Goal: Task Accomplishment & Management: Use online tool/utility

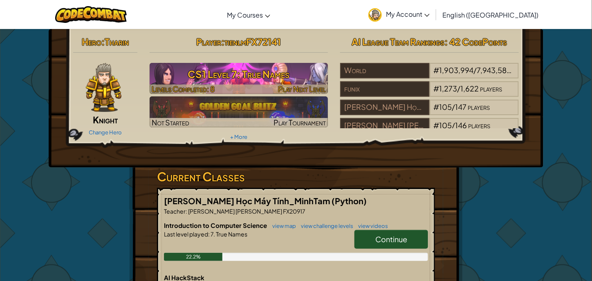
click at [255, 67] on h3 "CS1 Level 7: True Names" at bounding box center [239, 74] width 179 height 18
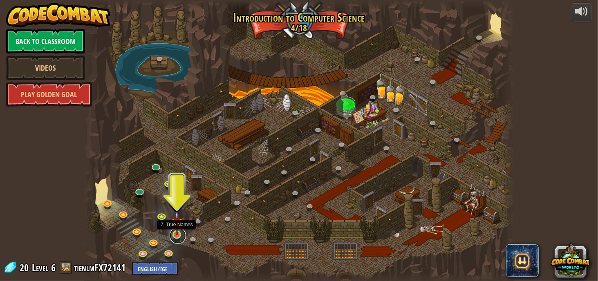
click at [173, 235] on link at bounding box center [178, 236] width 16 height 16
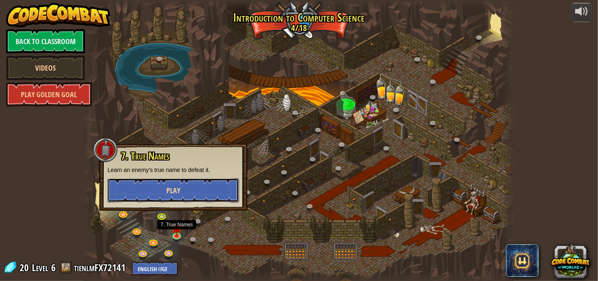
click at [184, 185] on button "Play" at bounding box center [174, 190] width 132 height 25
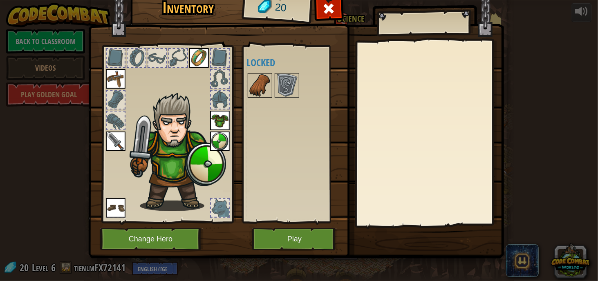
click at [255, 87] on img at bounding box center [260, 85] width 23 height 23
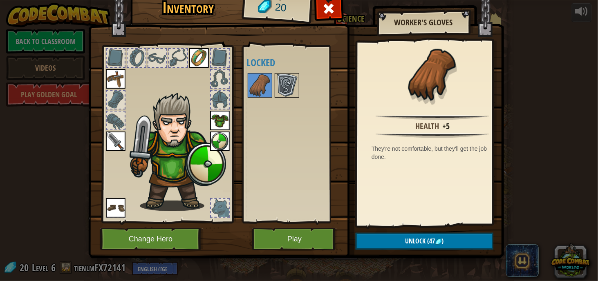
click at [276, 85] on img at bounding box center [287, 85] width 23 height 23
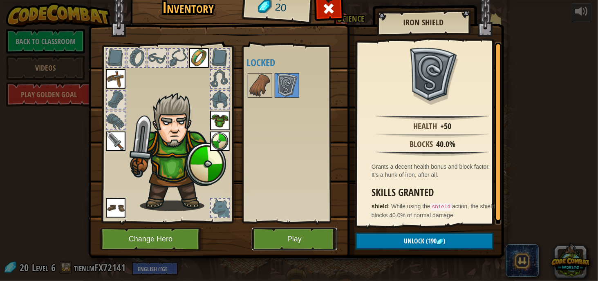
click at [292, 234] on button "Play" at bounding box center [294, 239] width 85 height 22
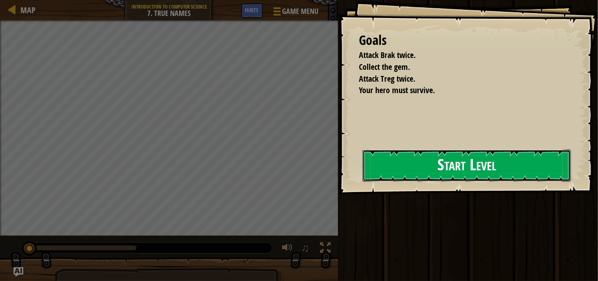
click at [430, 164] on button "Start Level" at bounding box center [467, 166] width 208 height 32
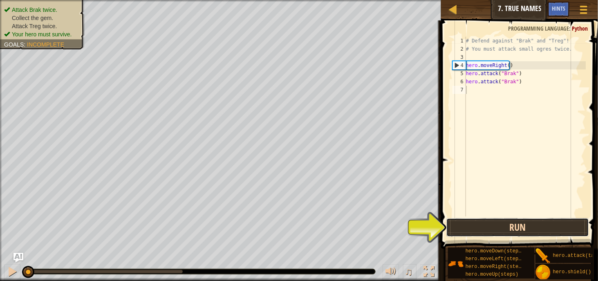
click at [474, 233] on button "Run" at bounding box center [517, 227] width 143 height 19
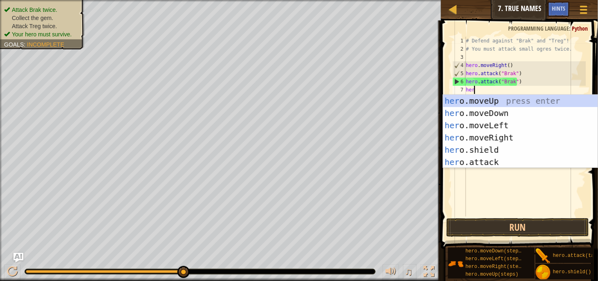
scroll to position [4, 0]
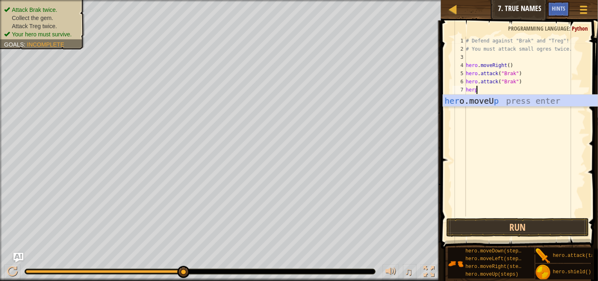
type textarea "her"
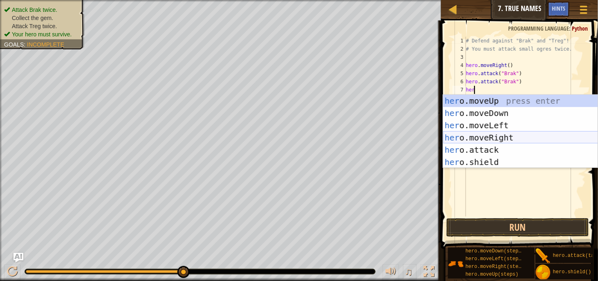
click at [485, 133] on div "her o.moveUp press enter her o.moveDown press enter her o.moveLeft press enter …" at bounding box center [520, 144] width 155 height 98
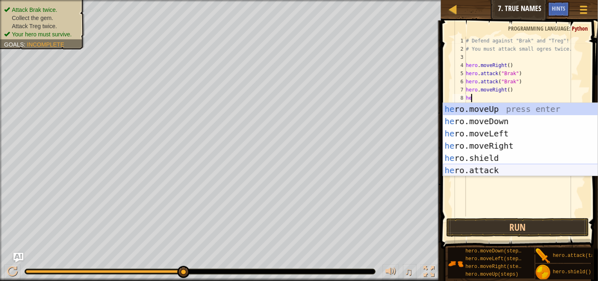
click at [485, 168] on div "he ro.moveUp press enter he ro.moveDown press enter he ro.moveLeft press enter …" at bounding box center [520, 152] width 155 height 98
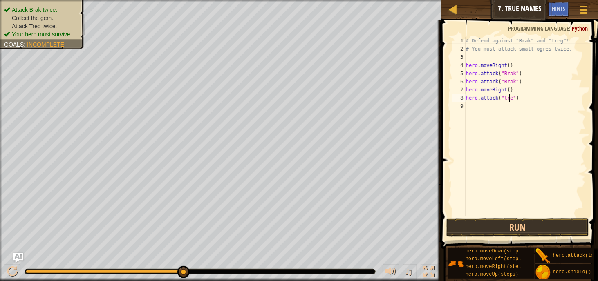
scroll to position [4, 3]
click at [504, 224] on button "Run" at bounding box center [517, 227] width 143 height 19
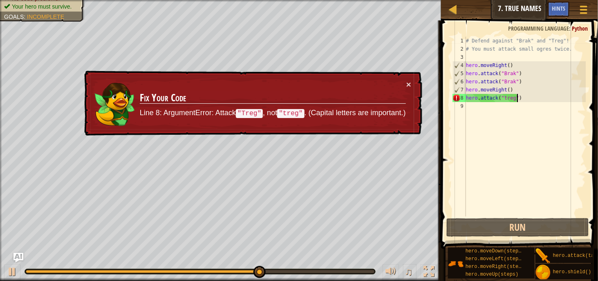
click at [522, 99] on div "# Defend against "Brak" and "Treg"! # You must attack small ogres twice. hero .…" at bounding box center [524, 135] width 121 height 196
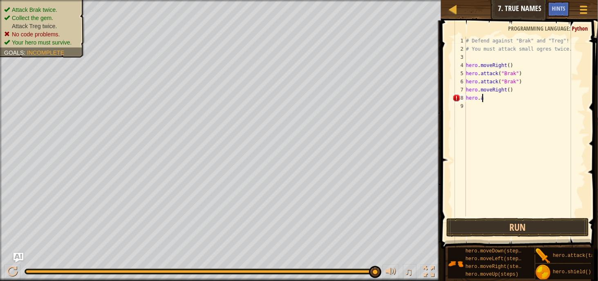
scroll to position [4, 0]
type textarea "h"
type textarea "j"
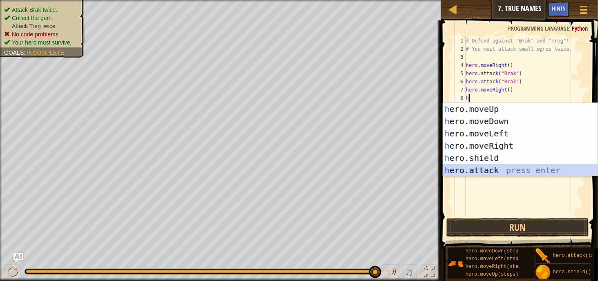
click at [505, 170] on div "h ero.moveUp press enter h ero.moveDown press enter h ero.moveLeft press enter …" at bounding box center [520, 152] width 155 height 98
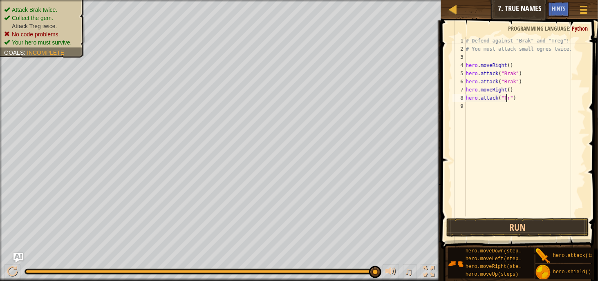
scroll to position [4, 3]
type textarea "hero.attack("Treg")"
click at [510, 227] on button "Run" at bounding box center [517, 227] width 143 height 19
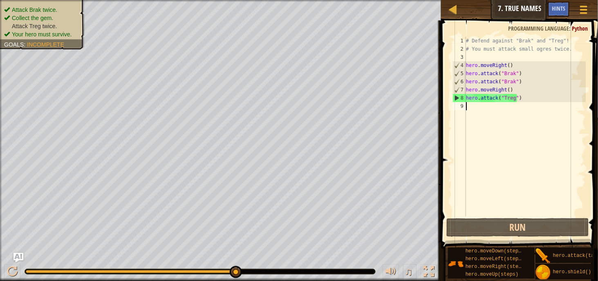
click at [487, 109] on div "# Defend against "Brak" and "Treg"! # You must attack small ogres twice. hero .…" at bounding box center [524, 135] width 121 height 196
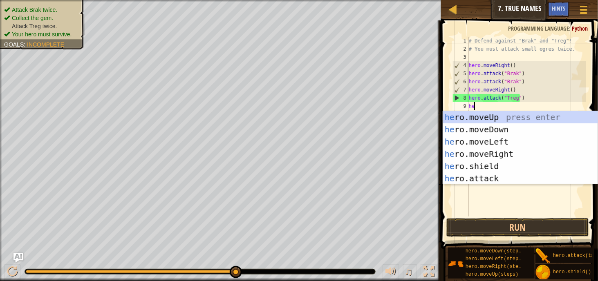
scroll to position [4, 0]
type textarea "hero"
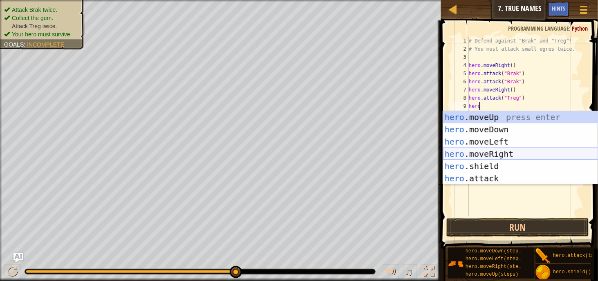
click at [509, 153] on div "hero .moveUp press enter hero .moveDown press enter hero .moveLeft press enter …" at bounding box center [520, 160] width 155 height 98
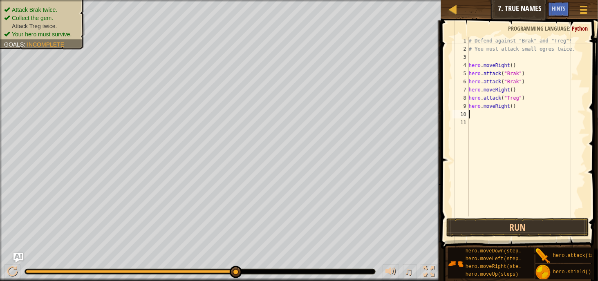
scroll to position [4, 0]
click at [508, 106] on div "# Defend against "Brak" and "Treg"! # You must attack small ogres twice. hero .…" at bounding box center [526, 135] width 119 height 196
type textarea "hero.moveRight(2)"
click at [533, 215] on div "# Defend against "Brak" and "Treg"! # You must attack small ogres twice. hero .…" at bounding box center [526, 135] width 119 height 196
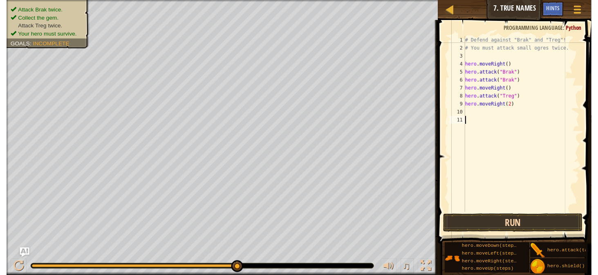
scroll to position [4, 0]
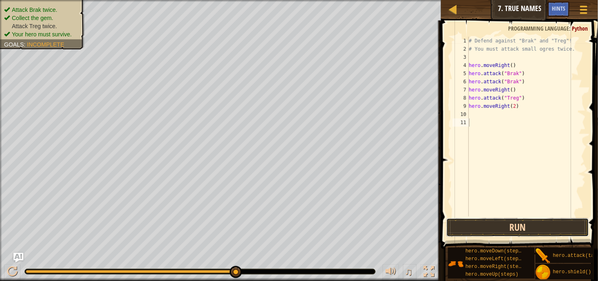
click at [538, 225] on button "Run" at bounding box center [517, 227] width 143 height 19
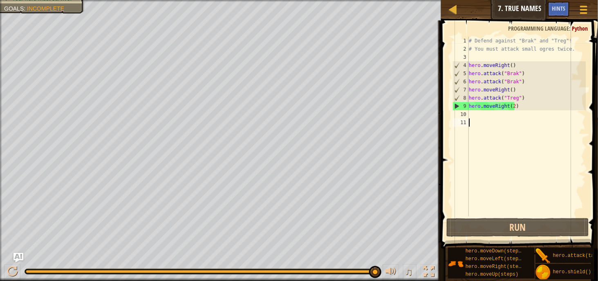
click at [510, 106] on div "# Defend against "Brak" and "Treg"! # You must attack small ogres twice. hero .…" at bounding box center [526, 135] width 119 height 196
click at [512, 105] on div "# Defend against "Brak" and "Treg"! # You must attack small ogres twice. hero .…" at bounding box center [526, 135] width 119 height 196
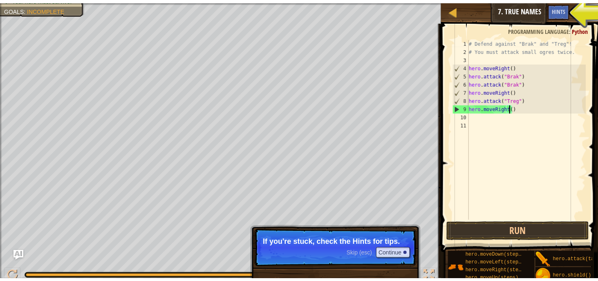
scroll to position [4, 3]
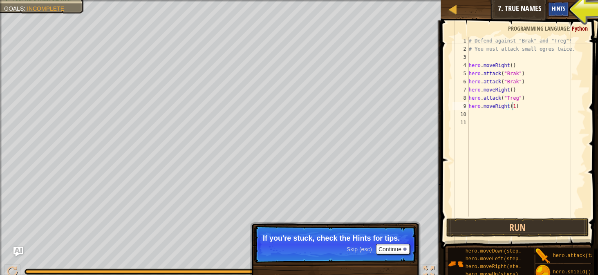
click at [562, 7] on span "Hints" at bounding box center [558, 8] width 13 height 8
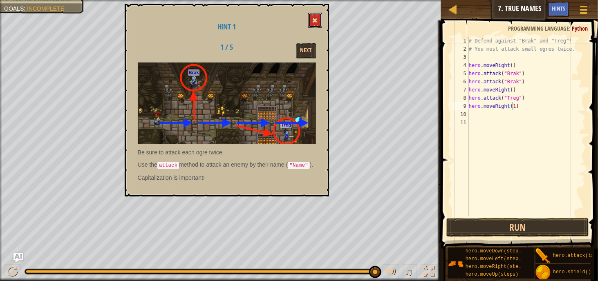
click at [319, 19] on button at bounding box center [315, 20] width 14 height 15
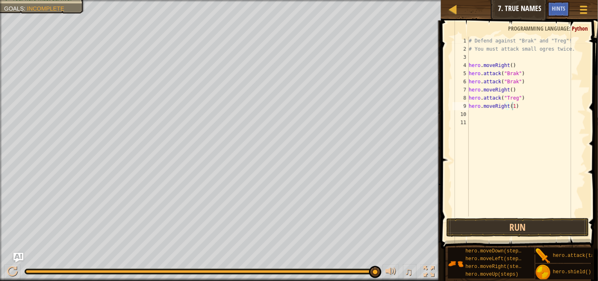
click at [526, 101] on div "# Defend against "Brak" and "Treg"! # You must attack small ogres twice. hero .…" at bounding box center [526, 135] width 119 height 196
type textarea "h"
drag, startPoint x: 495, startPoint y: 125, endPoint x: 488, endPoint y: 117, distance: 11.0
click at [495, 125] on div "# Defend against "Brak" and "Treg"! # You must attack small ogres twice. hero .…" at bounding box center [526, 135] width 119 height 196
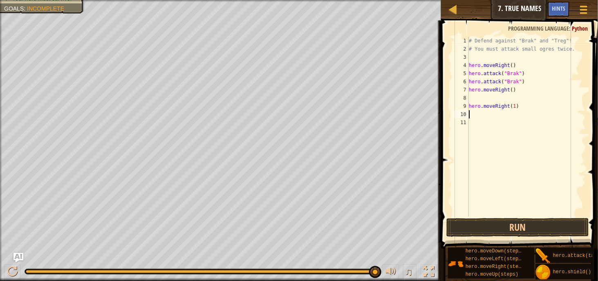
click at [482, 113] on div "# Defend against "Brak" and "Treg"! # You must attack small ogres twice. hero .…" at bounding box center [526, 135] width 119 height 196
click at [501, 99] on div "# Defend against "Brak" and "Treg"! # You must attack small ogres twice. hero .…" at bounding box center [526, 135] width 119 height 196
type textarea "hero.moveRight()"
click at [485, 104] on div "# Defend against "Brak" and "Treg"! # You must attack small ogres twice. hero .…" at bounding box center [526, 135] width 119 height 196
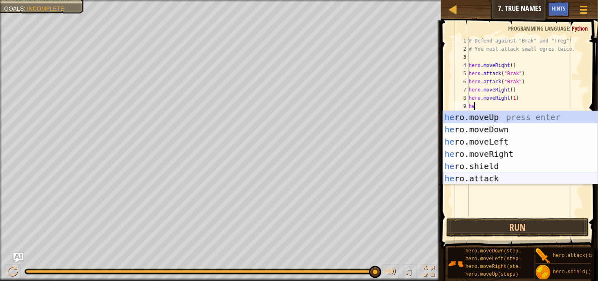
click at [494, 180] on div "he ro.moveUp press enter he ro.moveDown press enter he ro.moveLeft press enter …" at bounding box center [520, 160] width 155 height 98
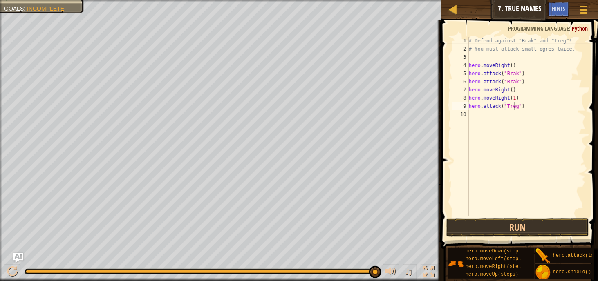
scroll to position [4, 4]
click at [533, 228] on button "Run" at bounding box center [517, 227] width 143 height 19
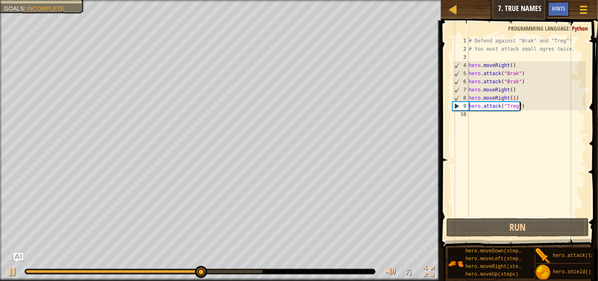
click at [529, 108] on div "# Defend against "Brak" and "Treg"! # You must attack small ogres twice. hero .…" at bounding box center [526, 135] width 119 height 196
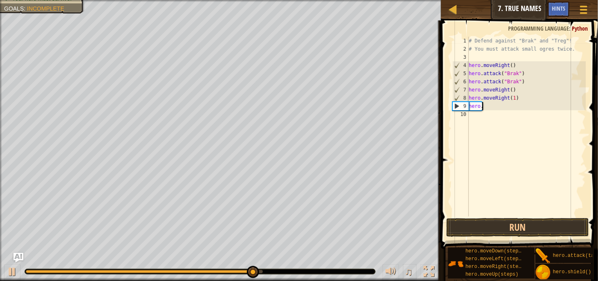
scroll to position [4, 0]
type textarea "h"
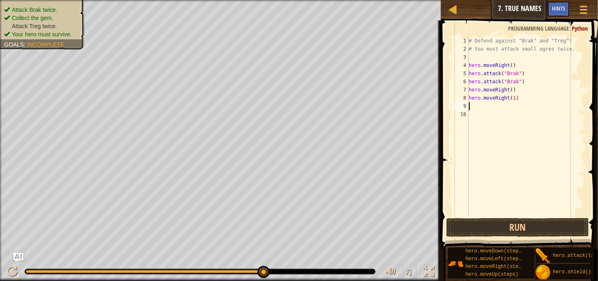
type textarea "h"
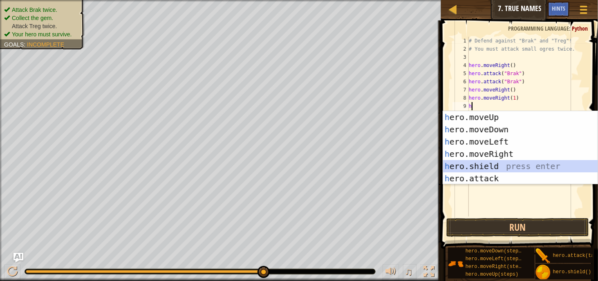
click at [496, 167] on div "h ero.moveUp press enter h ero.moveDown press enter h ero.moveLeft press enter …" at bounding box center [520, 160] width 155 height 98
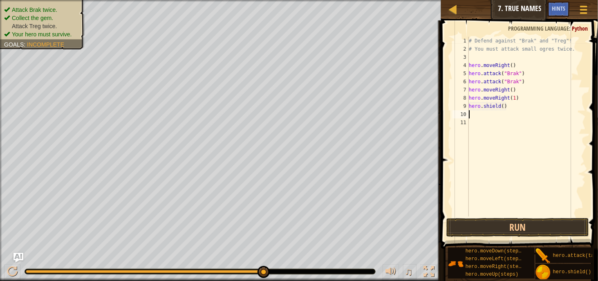
click at [501, 103] on div "# Defend against "Brak" and "Treg"! # You must attack small ogres twice. hero .…" at bounding box center [526, 135] width 119 height 196
type textarea "hero.shield(3)"
click at [521, 216] on div "# Defend against "Brak" and "Treg"! # You must attack small ogres twice. hero .…" at bounding box center [526, 135] width 119 height 196
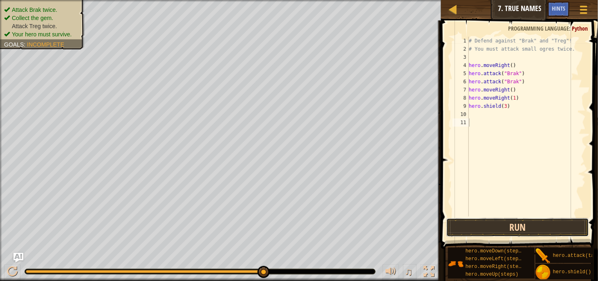
click at [521, 220] on button "Run" at bounding box center [517, 227] width 143 height 19
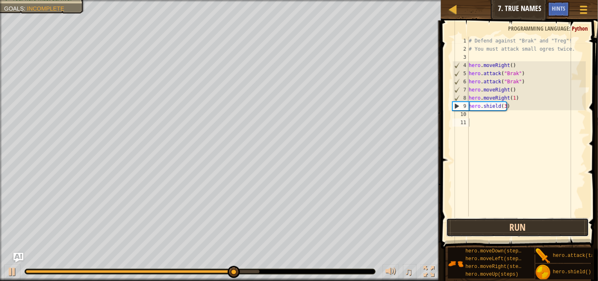
click at [521, 218] on button "Run" at bounding box center [517, 227] width 143 height 19
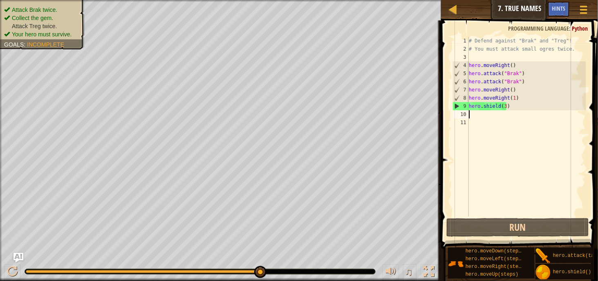
click at [486, 114] on div "# Defend against "Brak" and "Treg"! # You must attack small ogres twice. hero .…" at bounding box center [526, 135] width 119 height 196
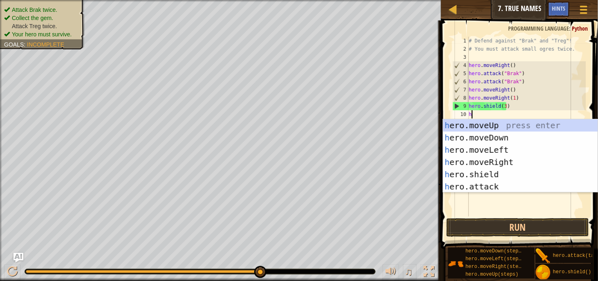
type textarea "he"
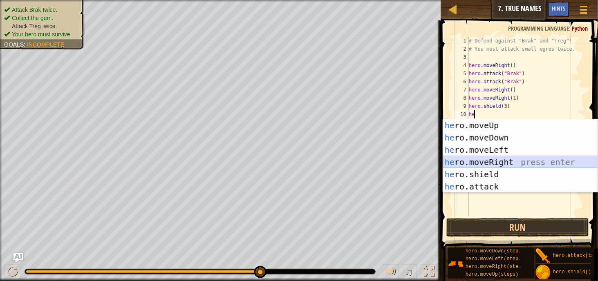
click at [494, 158] on div "he ro.moveUp press enter he ro.moveDown press enter he ro.moveLeft press enter …" at bounding box center [520, 168] width 155 height 98
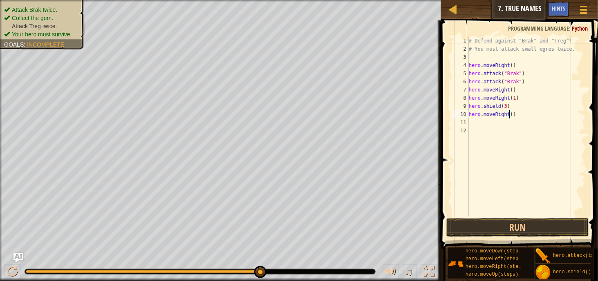
click at [511, 114] on div "# Defend against "Brak" and "Treg"! # You must attack small ogres twice. hero .…" at bounding box center [526, 135] width 119 height 196
click at [565, 225] on button "Run" at bounding box center [517, 227] width 143 height 19
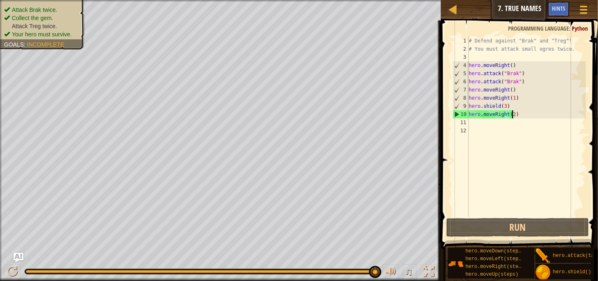
click at [506, 105] on div "# Defend against "Brak" and "Treg"! # You must attack small ogres twice. hero .…" at bounding box center [526, 135] width 119 height 196
click at [525, 110] on div "# Defend against "Brak" and "Treg"! # You must attack small ogres twice. hero .…" at bounding box center [526, 135] width 119 height 196
click at [522, 119] on div "# Defend against "Brak" and "Treg"! # You must attack small ogres twice. hero .…" at bounding box center [526, 135] width 119 height 196
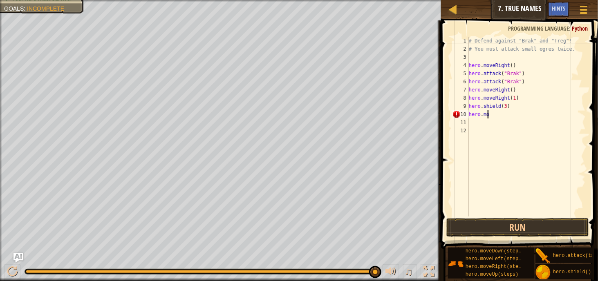
scroll to position [4, 0]
type textarea "h"
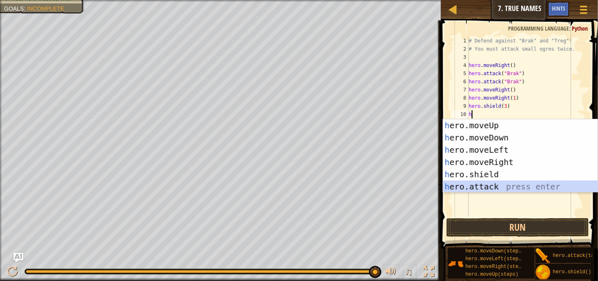
click at [482, 184] on div "h ero.moveUp press enter h ero.moveDown press enter h ero.moveLeft press enter …" at bounding box center [520, 168] width 155 height 98
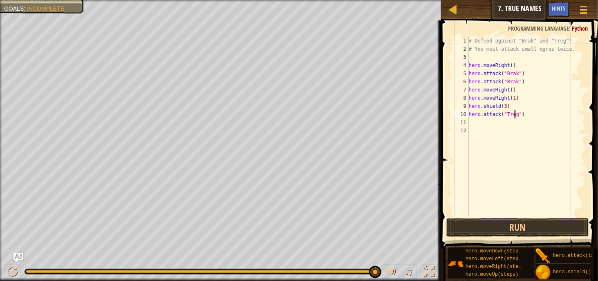
scroll to position [4, 4]
type textarea "hero.attack("Treg")"
click at [506, 226] on button "Run" at bounding box center [517, 227] width 143 height 19
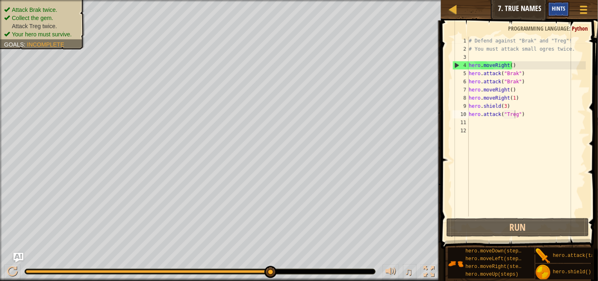
click at [562, 10] on span "Hints" at bounding box center [558, 8] width 13 height 8
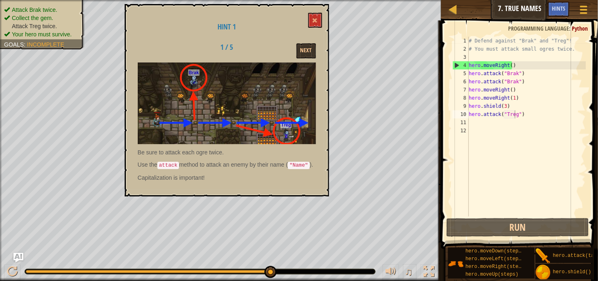
click at [302, 164] on code ""Name"" at bounding box center [299, 165] width 22 height 7
click at [304, 54] on button "Next" at bounding box center [306, 50] width 20 height 15
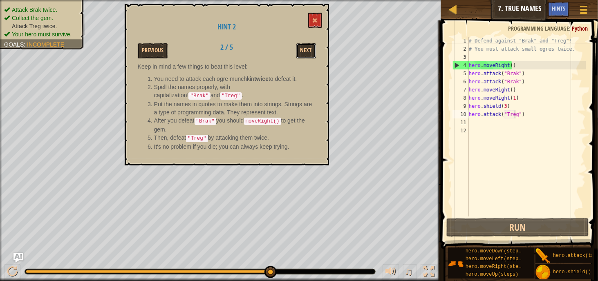
click at [304, 54] on button "Next" at bounding box center [306, 50] width 20 height 15
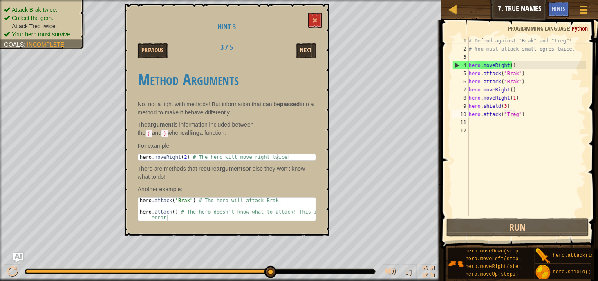
click at [316, 49] on div "Next" at bounding box center [289, 50] width 63 height 15
click at [312, 48] on button "Next" at bounding box center [306, 50] width 20 height 15
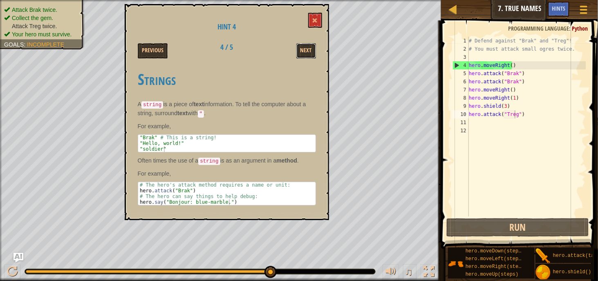
click at [312, 48] on button "Next" at bounding box center [306, 50] width 20 height 15
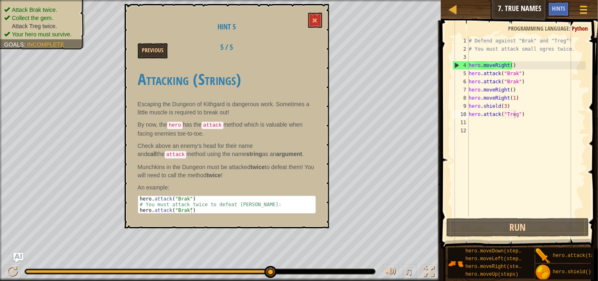
click at [312, 48] on div "Previous 5 / 5" at bounding box center [227, 50] width 190 height 15
click at [318, 13] on button at bounding box center [315, 20] width 14 height 15
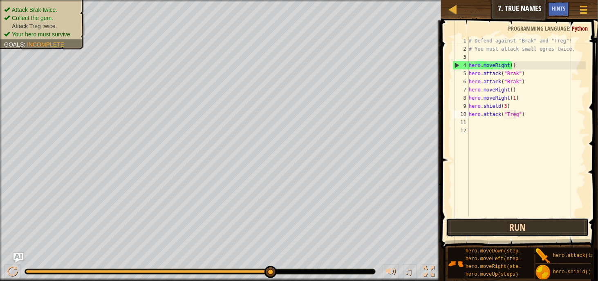
click at [558, 226] on button "Run" at bounding box center [517, 227] width 143 height 19
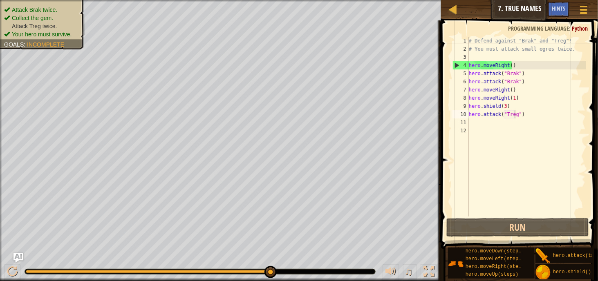
click at [8, 1] on div at bounding box center [220, 1] width 441 height 2
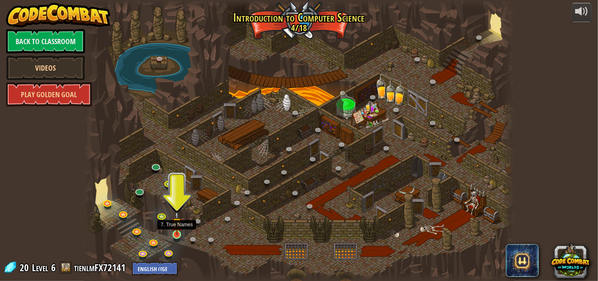
click at [182, 231] on img at bounding box center [177, 223] width 11 height 24
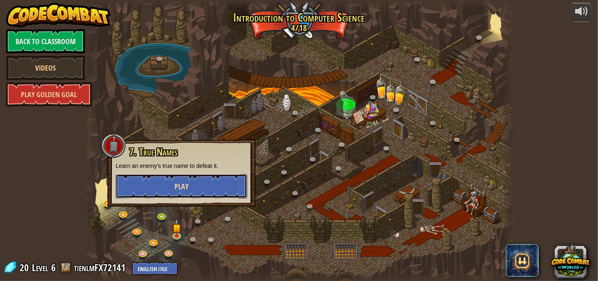
click at [196, 193] on button "Play" at bounding box center [182, 186] width 132 height 25
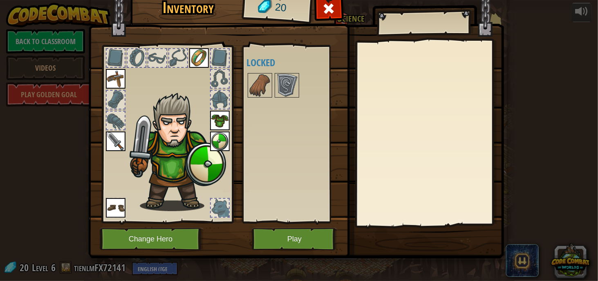
click at [115, 163] on div at bounding box center [167, 132] width 135 height 184
click at [299, 241] on button "Play" at bounding box center [294, 239] width 85 height 22
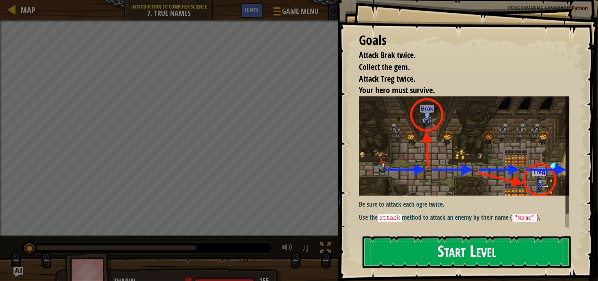
click at [425, 255] on button "Start Level" at bounding box center [467, 252] width 208 height 32
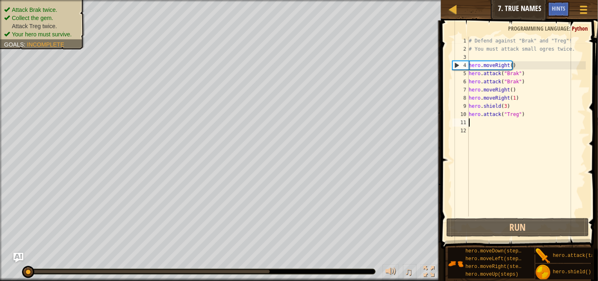
click at [484, 125] on div "# Defend against "Brak" and "Treg"! # You must attack small ogres twice. hero .…" at bounding box center [526, 135] width 119 height 196
click at [520, 111] on div "# Defend against "Brak" and "Treg"! # You must attack small ogres twice. hero .…" at bounding box center [526, 135] width 119 height 196
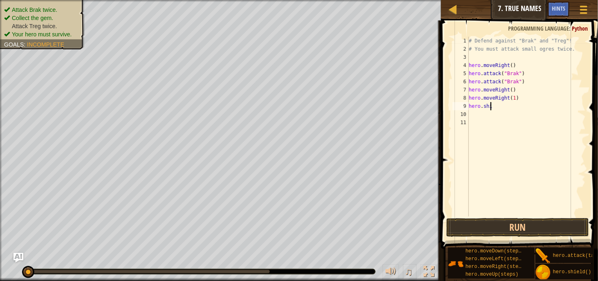
type textarea "h"
click at [518, 97] on div "# Defend against "Brak" and "Treg"! # You must attack small ogres twice. hero .…" at bounding box center [526, 135] width 119 height 196
type textarea "h"
click at [512, 229] on button "Run" at bounding box center [517, 227] width 143 height 19
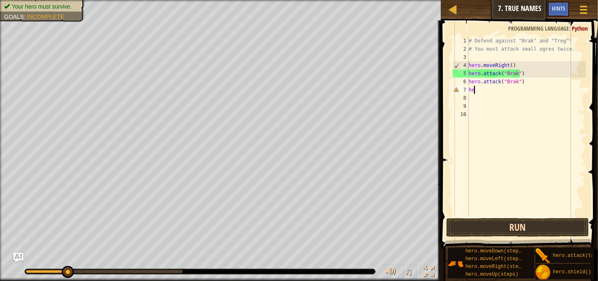
type textarea "h"
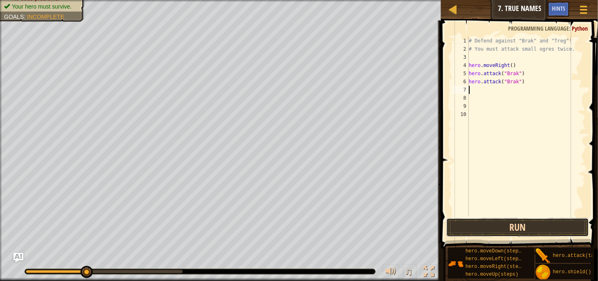
click at [470, 222] on button "Run" at bounding box center [517, 227] width 143 height 19
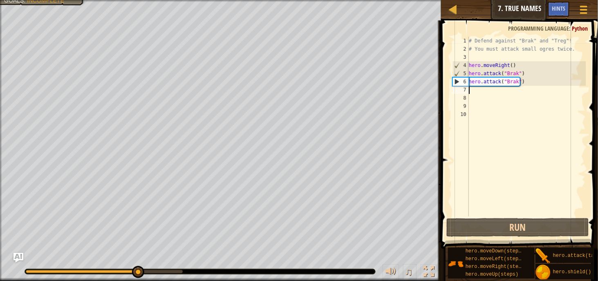
scroll to position [4, 0]
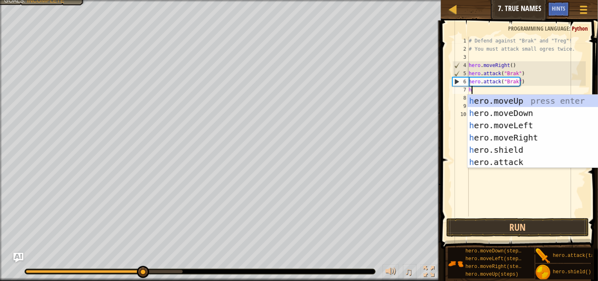
type textarea "he"
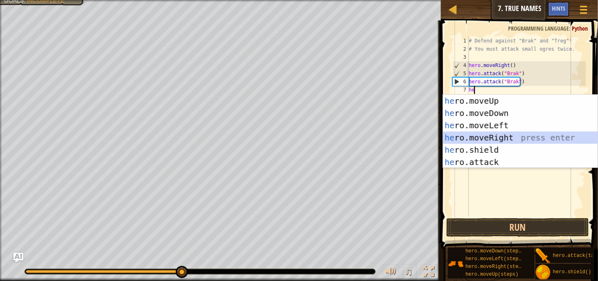
click at [537, 134] on div "he ro.moveUp press enter he ro.moveDown press enter he ro.moveLeft press enter …" at bounding box center [520, 144] width 155 height 98
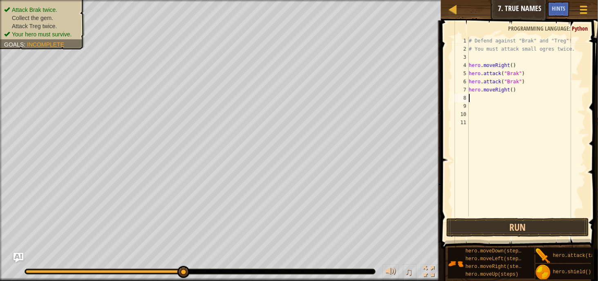
click at [509, 89] on div "# Defend against "Brak" and "Treg"! # You must attack small ogres twice. hero .…" at bounding box center [526, 135] width 119 height 196
type textarea "hero.moveRight(1)"
click at [495, 100] on div "# Defend against "Brak" and "Treg"! # You must attack small ogres twice. hero .…" at bounding box center [526, 135] width 119 height 196
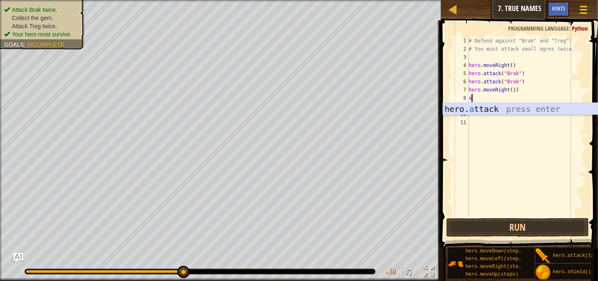
click at [494, 104] on div "hero. a ttack press enter" at bounding box center [520, 121] width 155 height 37
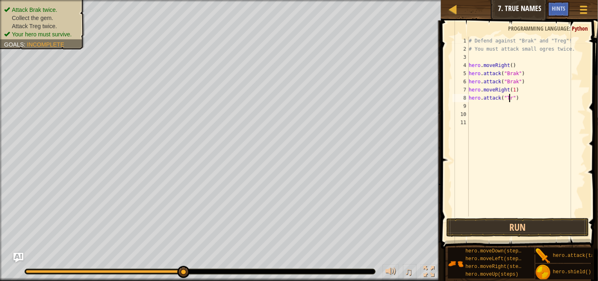
scroll to position [4, 3]
click at [509, 223] on button "Run" at bounding box center [517, 227] width 143 height 19
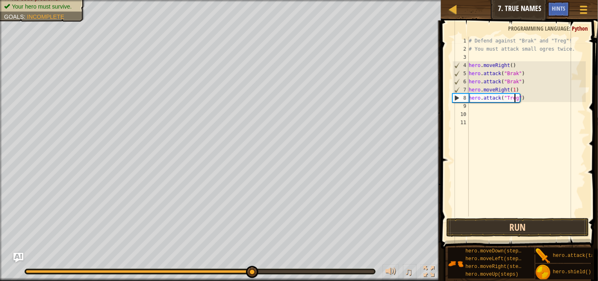
type textarea "hero.attack("Treg")"
click at [499, 218] on button "Run" at bounding box center [517, 227] width 143 height 19
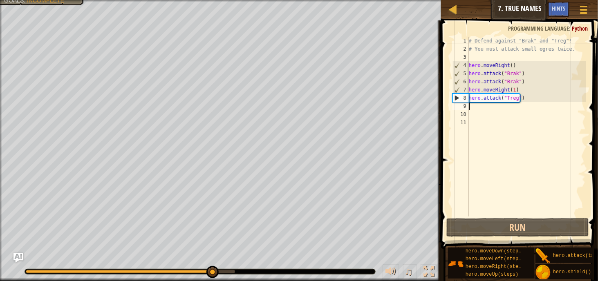
click at [471, 105] on div "# Defend against "Brak" and "Treg"! # You must attack small ogres twice. hero .…" at bounding box center [526, 135] width 119 height 196
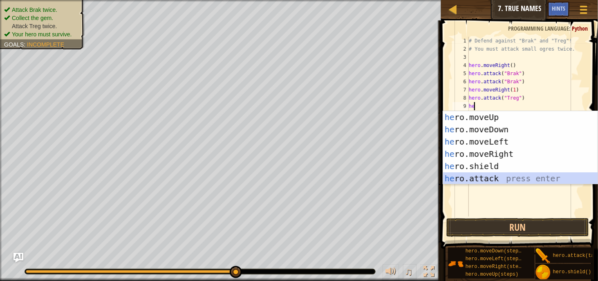
click at [497, 179] on div "he ro.moveUp press enter he ro.moveDown press enter he ro.moveLeft press enter …" at bounding box center [520, 160] width 155 height 98
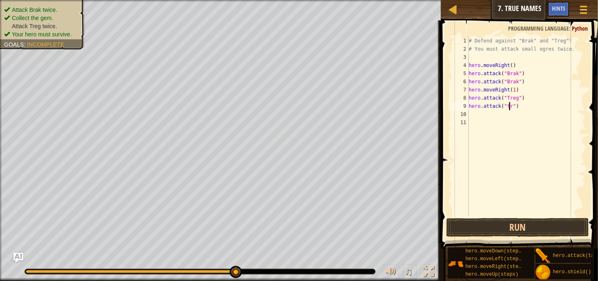
scroll to position [4, 3]
type textarea "hero.attack("treg")"
click at [474, 222] on button "Run" at bounding box center [517, 227] width 143 height 19
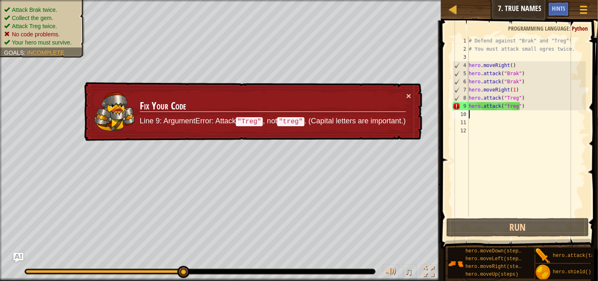
click at [515, 107] on div "# Defend against "Brak" and "Treg"! # You must attack small ogres twice. hero .…" at bounding box center [526, 135] width 119 height 196
click at [507, 104] on div "# Defend against "Brak" and "Treg"! # You must attack small ogres twice. hero .…" at bounding box center [526, 135] width 119 height 196
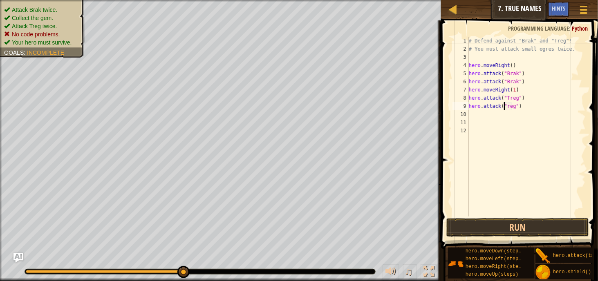
scroll to position [4, 3]
type textarea "hero.attack("Treg")"
click at [528, 225] on button "Run" at bounding box center [517, 227] width 143 height 19
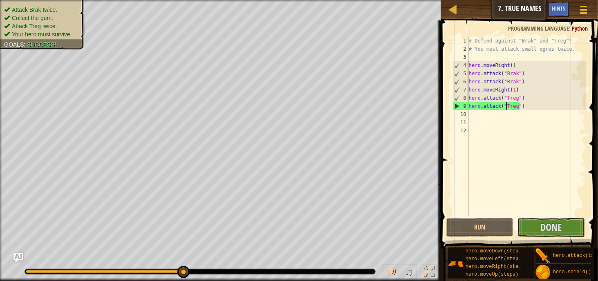
click at [471, 116] on div "# Defend against "Brak" and "Treg"! # You must attack small ogres twice. hero .…" at bounding box center [526, 135] width 119 height 196
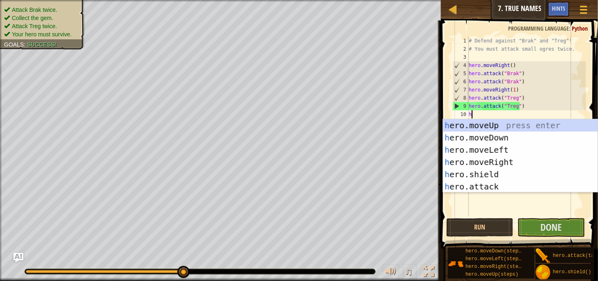
type textarea "he"
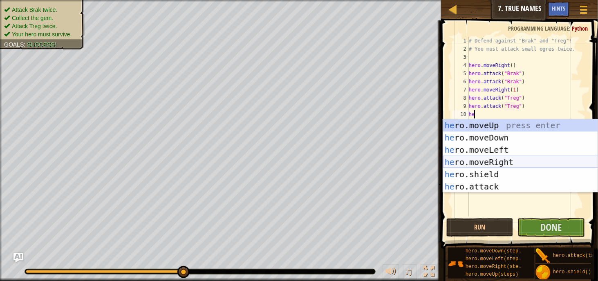
click at [506, 162] on div "he ro.moveUp press enter he ro.moveDown press enter he ro.moveLeft press enter …" at bounding box center [520, 168] width 155 height 98
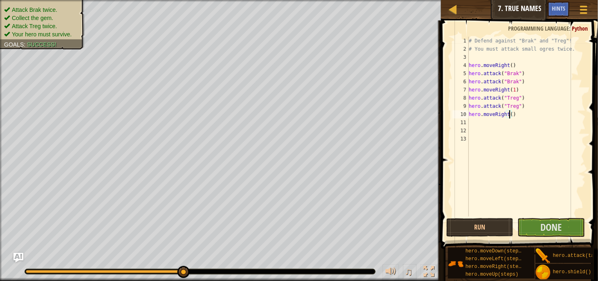
click at [510, 114] on div "# Defend against "Brak" and "Treg"! # You must attack small ogres twice. hero .…" at bounding box center [526, 135] width 119 height 196
type textarea "hero.moveRight(2)"
click at [549, 226] on span "Done" at bounding box center [551, 227] width 21 height 13
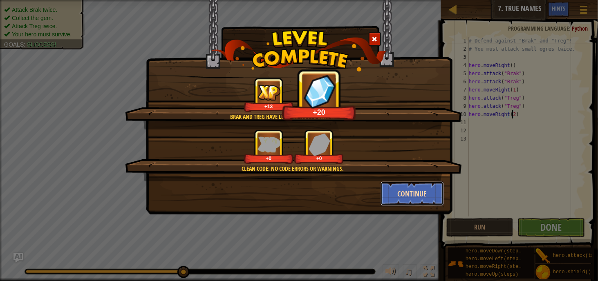
click at [401, 188] on button "Continue" at bounding box center [412, 194] width 63 height 25
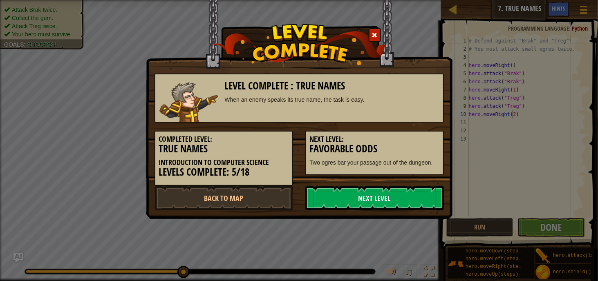
click at [349, 200] on link "Next Level" at bounding box center [374, 198] width 139 height 25
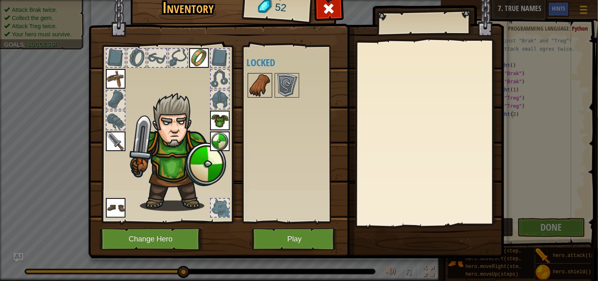
click at [255, 88] on img at bounding box center [260, 85] width 23 height 23
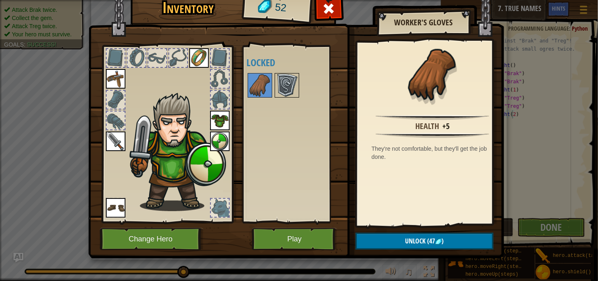
click at [278, 76] on img at bounding box center [287, 85] width 23 height 23
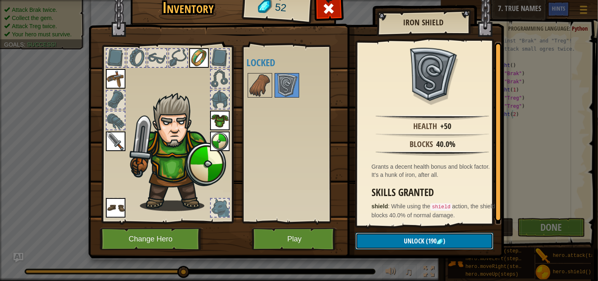
click at [427, 244] on span "(190" at bounding box center [430, 241] width 12 height 9
click at [265, 90] on img at bounding box center [260, 85] width 23 height 23
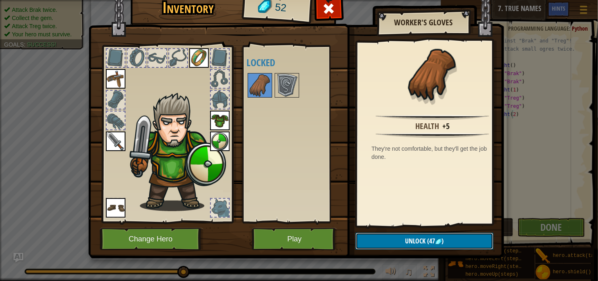
click at [416, 237] on span "Unlock" at bounding box center [416, 241] width 20 height 9
click at [416, 241] on button "Confirm" at bounding box center [425, 241] width 138 height 17
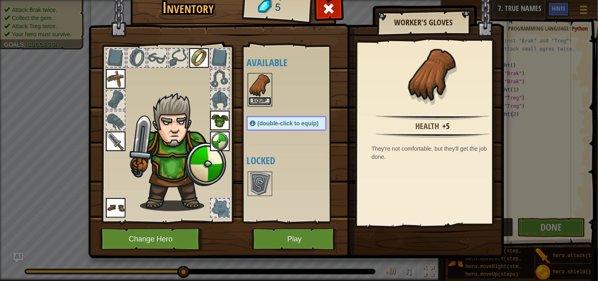
click at [257, 102] on button "Equip" at bounding box center [260, 101] width 23 height 9
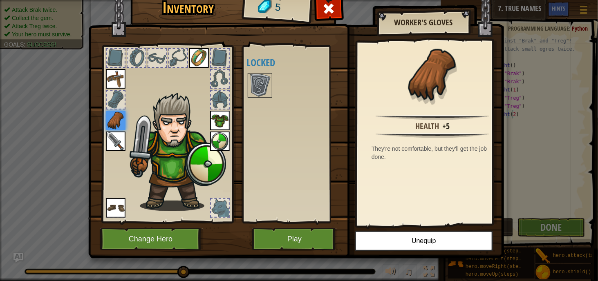
click at [112, 117] on img at bounding box center [116, 121] width 20 height 20
click at [396, 238] on button "Unequip" at bounding box center [424, 241] width 138 height 20
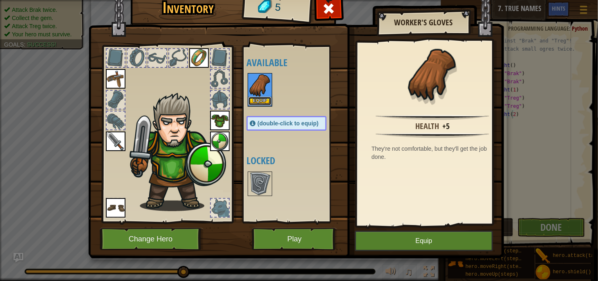
click at [261, 102] on button "Equip" at bounding box center [260, 101] width 23 height 9
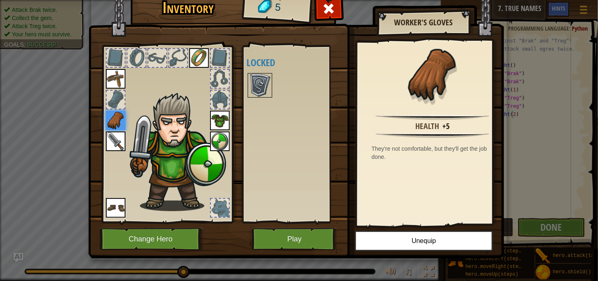
click at [253, 88] on img at bounding box center [260, 85] width 23 height 23
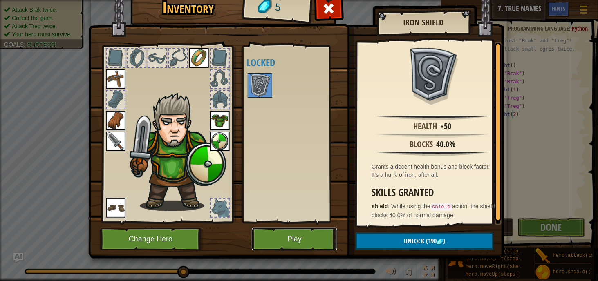
click at [289, 236] on button "Play" at bounding box center [294, 239] width 85 height 22
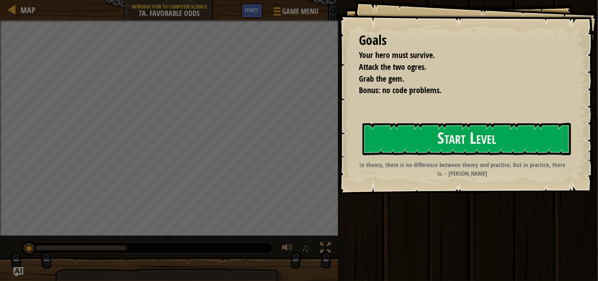
click at [387, 166] on strong "In theory, there is no difference between theory and practice. But in practice,…" at bounding box center [462, 169] width 206 height 17
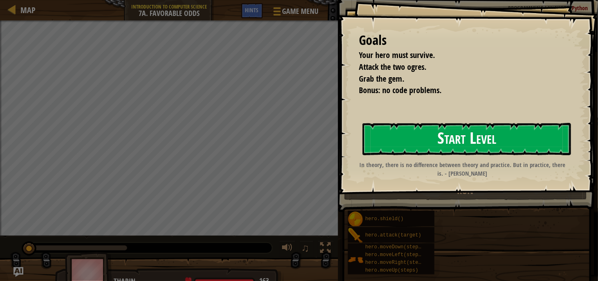
click at [387, 128] on button "Start Level" at bounding box center [467, 139] width 208 height 32
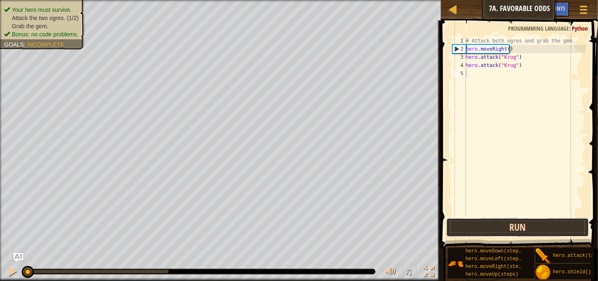
click at [524, 223] on button "Run" at bounding box center [517, 227] width 143 height 19
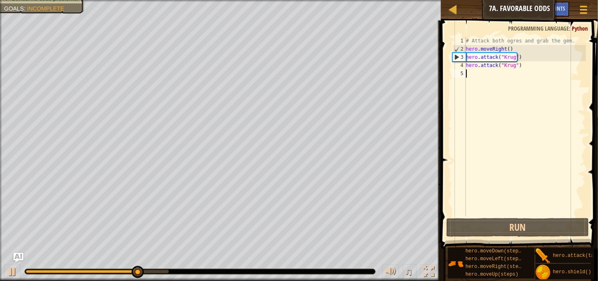
type textarea "h"
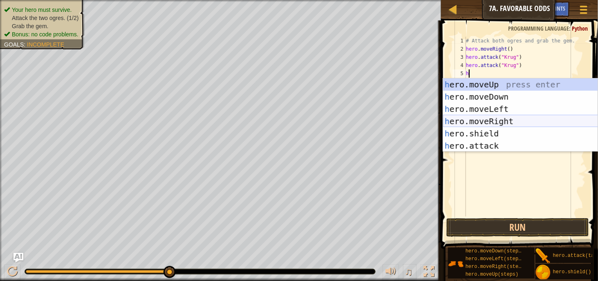
click at [508, 120] on div "h ero.moveUp press enter h ero.moveDown press enter h ero.moveLeft press enter …" at bounding box center [520, 127] width 155 height 98
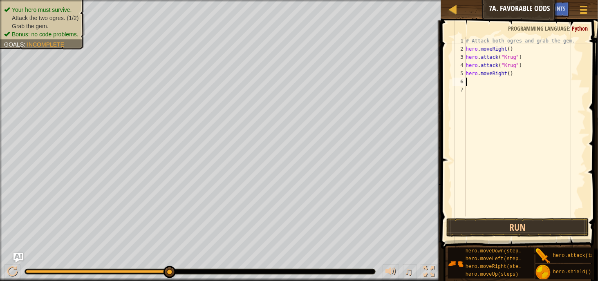
click at [509, 73] on div "# Attack both ogres and grab the gem. hero . moveRight ( ) hero . attack ( "[PE…" at bounding box center [524, 135] width 121 height 196
click at [504, 73] on div "# Attack both ogres and grab the gem. hero . moveRight ( ) hero . attack ( "[PE…" at bounding box center [524, 135] width 121 height 196
click at [509, 73] on div "# Attack both ogres and grab the gem. hero . moveRight ( ) hero . attack ( "[PE…" at bounding box center [524, 135] width 121 height 196
click at [504, 73] on div "# Attack both ogres and grab the gem. hero . moveRight ( ) hero . attack ( "[PE…" at bounding box center [524, 135] width 121 height 196
click at [507, 73] on div "# Attack both ogres and grab the gem. hero . moveRight ( ) hero . attack ( "[PE…" at bounding box center [524, 135] width 121 height 196
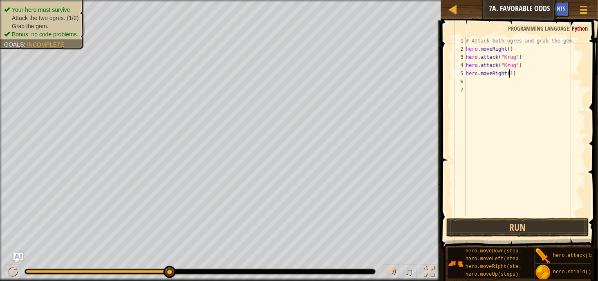
scroll to position [4, 3]
type textarea "hero.moveRight(1)"
click at [506, 231] on button "Run" at bounding box center [517, 227] width 143 height 19
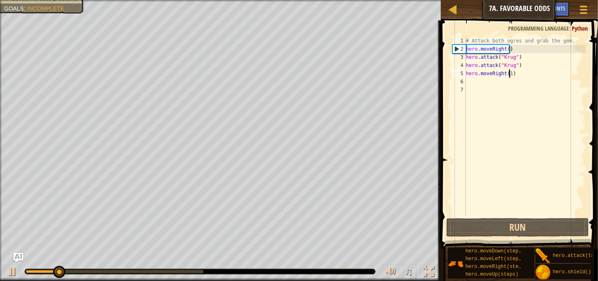
click at [487, 81] on div "# Attack both ogres and grab the gem. hero . moveRight ( ) hero . attack ( "[PE…" at bounding box center [524, 135] width 121 height 196
type textarea "h"
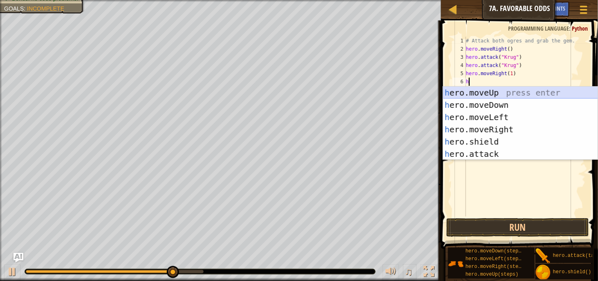
click at [501, 90] on div "h ero.moveUp press enter h ero.moveDown press enter h ero.moveLeft press enter …" at bounding box center [520, 136] width 155 height 98
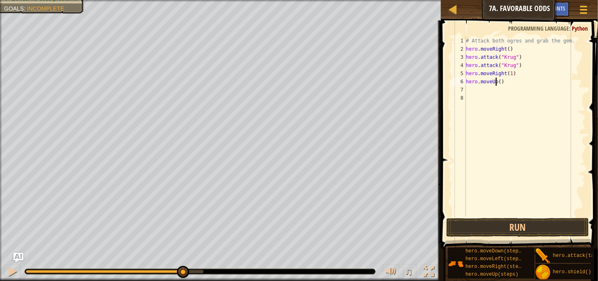
click at [497, 80] on div "# Attack both ogres and grab the gem. hero . moveRight ( ) hero . attack ( "[PE…" at bounding box center [524, 135] width 121 height 196
type textarea "hero.moveUp(1)"
click at [479, 92] on div "# Attack both ogres and grab the gem. hero . moveRight ( ) hero . attack ( "[PE…" at bounding box center [524, 135] width 121 height 196
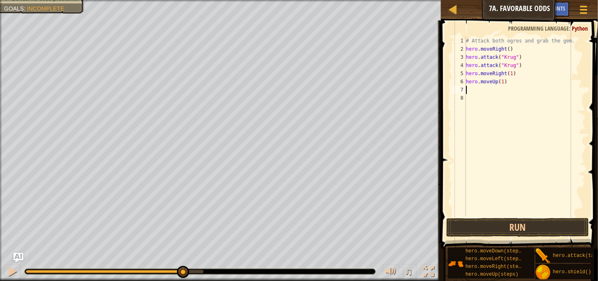
scroll to position [4, 0]
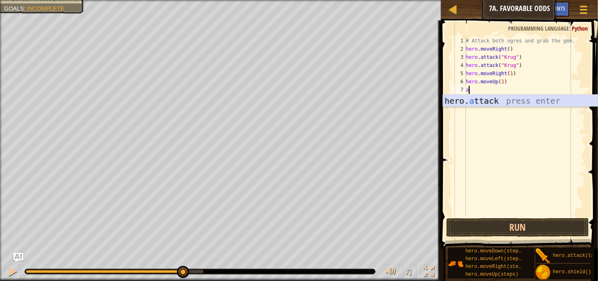
click at [488, 103] on div "hero. a ttack press enter" at bounding box center [520, 113] width 155 height 37
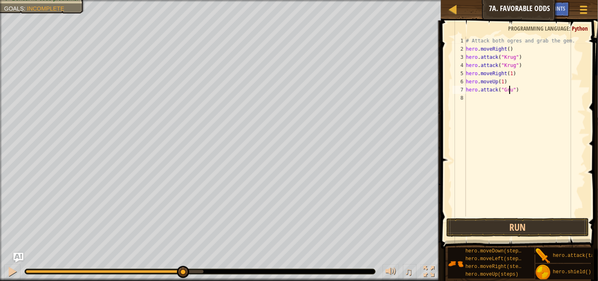
scroll to position [4, 3]
type textarea "hero.attack("Grump")"
click at [472, 101] on div "# Attack both ogres and grab the gem. hero . moveRight ( ) hero . attack ( "[PE…" at bounding box center [524, 135] width 121 height 196
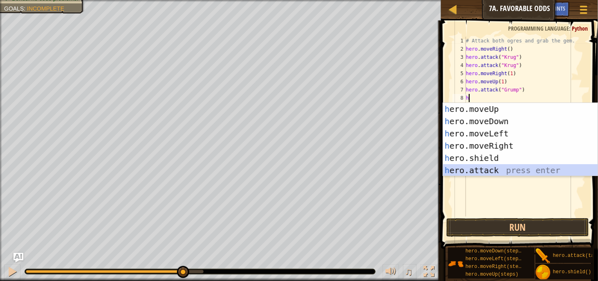
click at [491, 167] on div "h ero.moveUp press enter h ero.moveDown press enter h ero.moveLeft press enter …" at bounding box center [520, 152] width 155 height 98
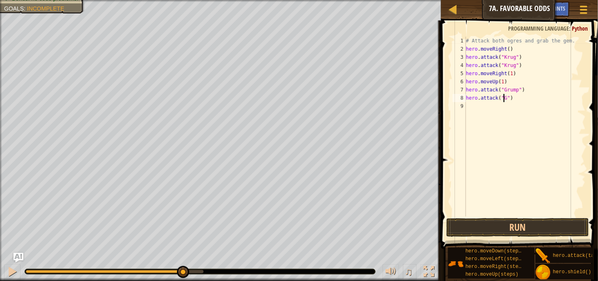
scroll to position [4, 3]
type textarea "hero.attack("Grump")"
click at [474, 105] on div "# Attack both ogres and grab the gem. hero . moveRight ( ) hero . attack ( "[PE…" at bounding box center [524, 135] width 121 height 196
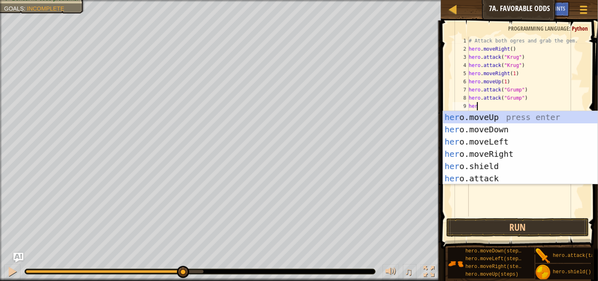
type textarea "her"
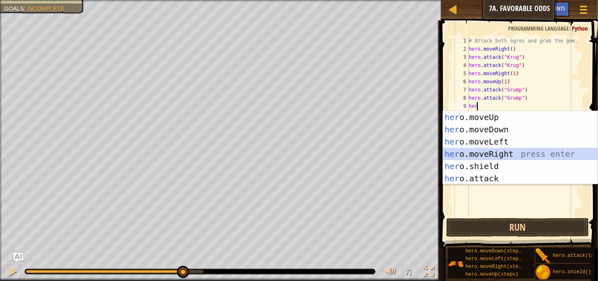
click at [492, 154] on div "her o.moveUp press enter her o.moveDown press enter her o.moveLeft press enter …" at bounding box center [520, 160] width 155 height 98
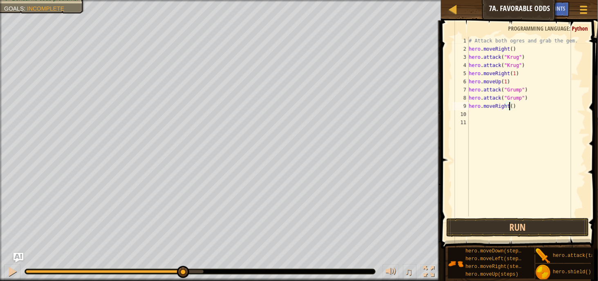
click at [509, 108] on div "# Attack both ogres and grab the gem. hero . moveRight ( ) hero . attack ( "[PE…" at bounding box center [526, 135] width 119 height 196
click at [540, 229] on button "Run" at bounding box center [517, 227] width 143 height 19
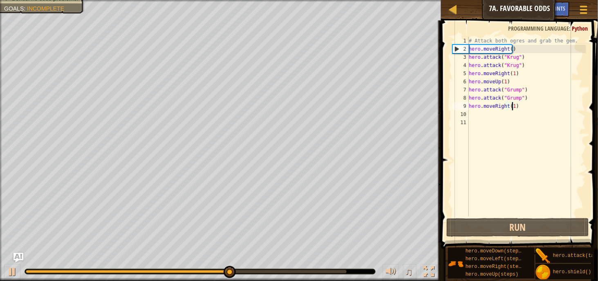
click at [519, 108] on div "# Attack both ogres and grab the gem. hero . moveRight ( ) hero . attack ( "[PE…" at bounding box center [526, 135] width 119 height 196
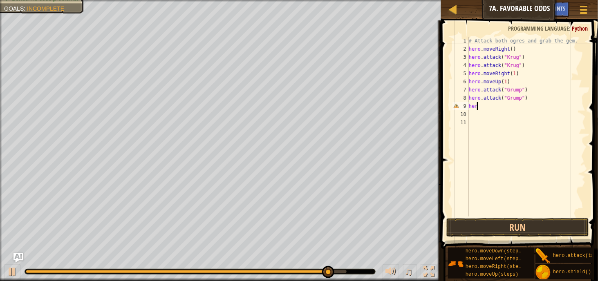
scroll to position [4, 0]
type textarea "h"
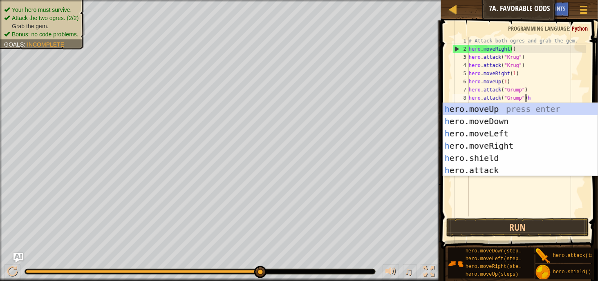
scroll to position [4, 4]
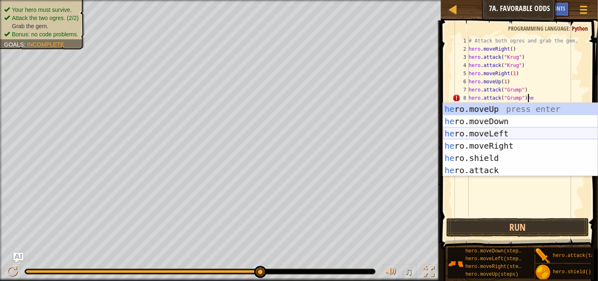
click at [522, 134] on div "he ro.moveUp press enter he ro.moveDown press enter he ro.moveLeft press enter …" at bounding box center [520, 152] width 155 height 98
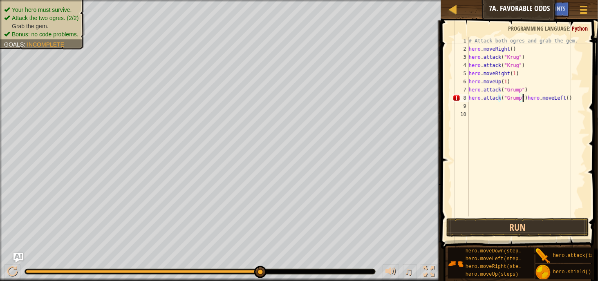
click at [523, 95] on div "# Attack both ogres and grab the gem. hero . moveRight ( ) hero . attack ( "[PE…" at bounding box center [526, 135] width 119 height 196
click at [506, 105] on div "# Attack both ogres and grab the gem. hero . moveRight ( ) hero . attack ( "[PE…" at bounding box center [526, 135] width 119 height 196
type textarea "hero.moveLeft(2)"
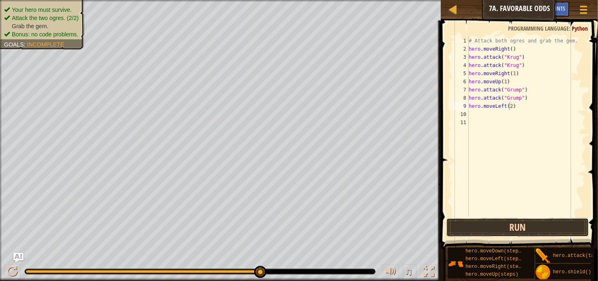
click at [501, 223] on button "Run" at bounding box center [517, 227] width 143 height 19
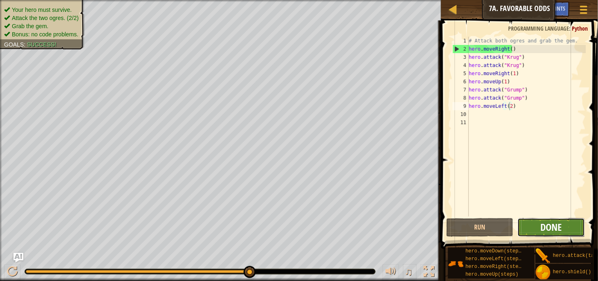
click at [545, 223] on span "Done" at bounding box center [551, 227] width 21 height 13
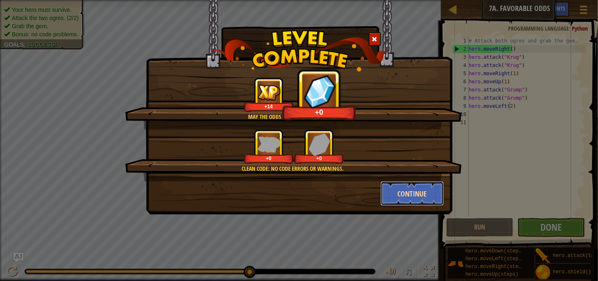
click at [401, 183] on button "Continue" at bounding box center [412, 194] width 63 height 25
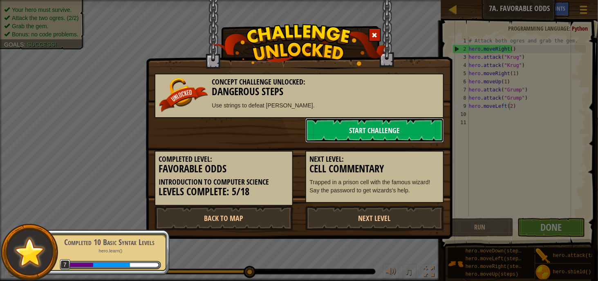
click at [336, 122] on link "Start Challenge" at bounding box center [374, 130] width 139 height 25
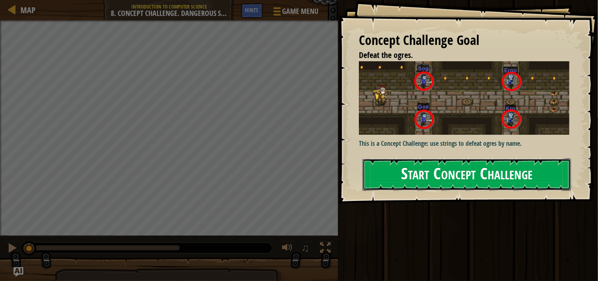
click at [435, 190] on button "Start Concept Challenge" at bounding box center [467, 175] width 208 height 32
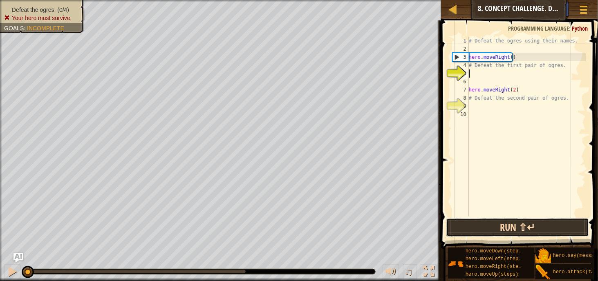
click at [542, 231] on button "Run ⇧↵" at bounding box center [517, 227] width 143 height 19
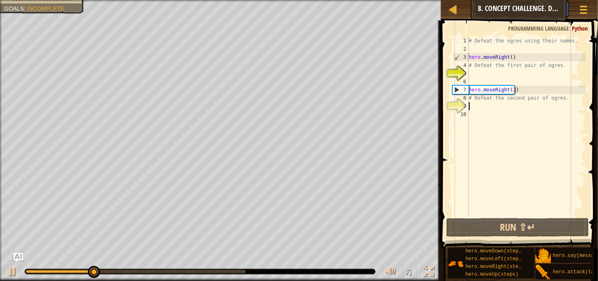
click at [566, 106] on div "# Defeat the ogres using their names. hero . moveRight ( ) # Defeat the first p…" at bounding box center [526, 135] width 119 height 196
drag, startPoint x: 565, startPoint y: 100, endPoint x: 560, endPoint y: 100, distance: 5.3
click at [560, 100] on div "# Defeat the ogres using their names. hero . moveRight ( ) # Defeat the first p…" at bounding box center [526, 135] width 119 height 196
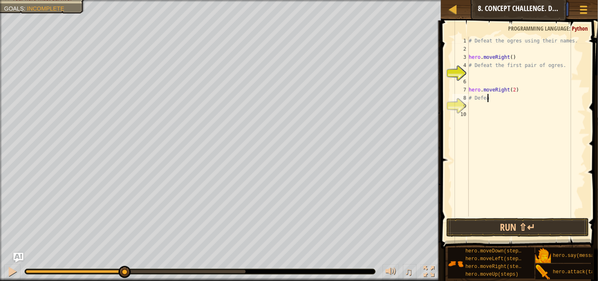
type textarea "#"
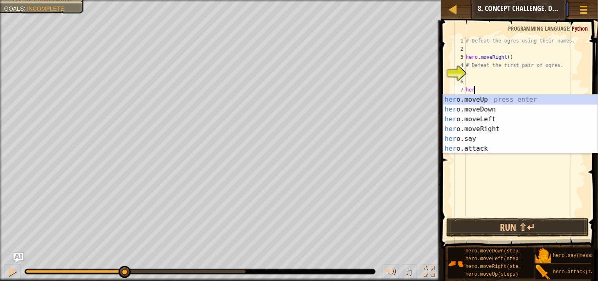
type textarea "h"
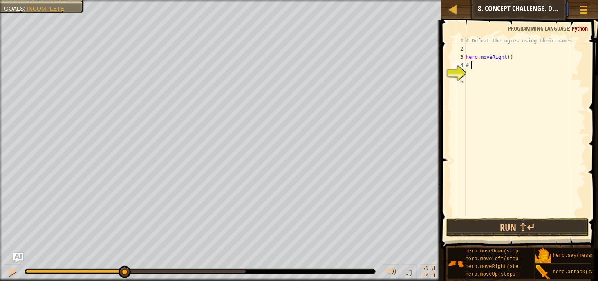
type textarea "#"
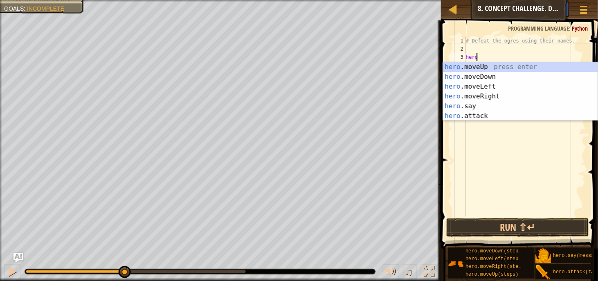
type textarea "h"
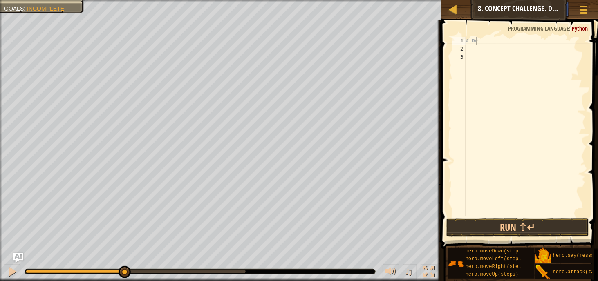
type textarea "#"
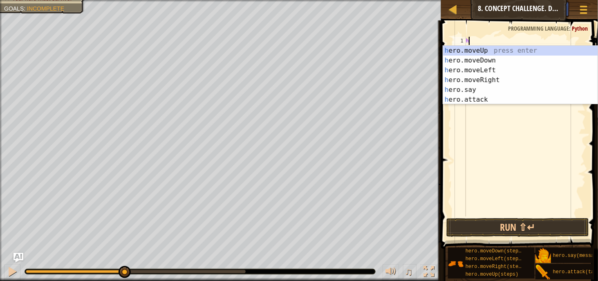
type textarea "he"
click at [499, 76] on div "he ro.moveUp press enter he ro.moveDown press enter he ro.moveLeft press enter …" at bounding box center [520, 85] width 155 height 78
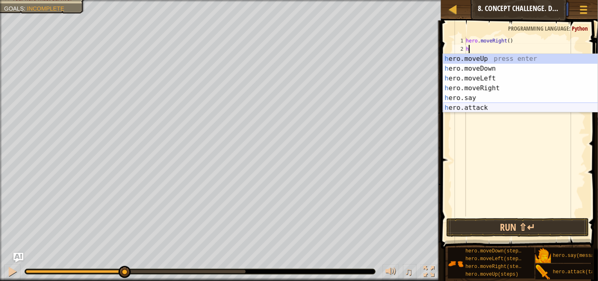
click at [482, 107] on div "h ero.moveUp press enter h ero.moveDown press enter h ero.moveLeft press enter …" at bounding box center [520, 93] width 155 height 78
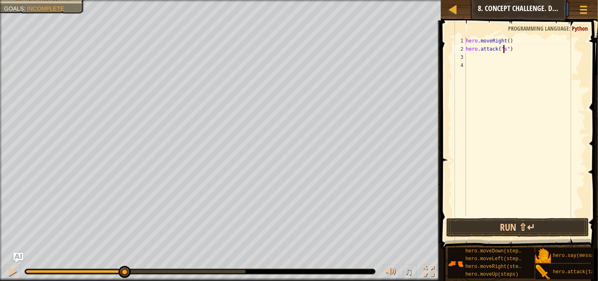
scroll to position [4, 2]
type textarea "hero.attack("Sog")"
click at [477, 60] on div "hero . moveRight ( ) hero . attack ( "Sog" )" at bounding box center [524, 135] width 121 height 196
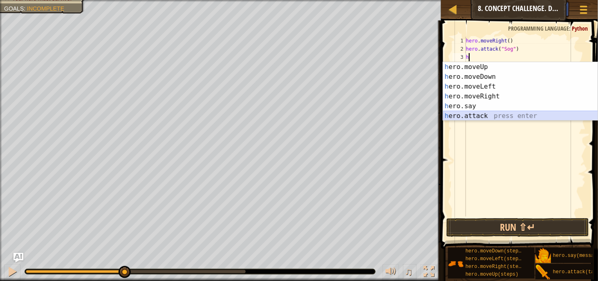
click at [476, 114] on div "h ero.moveUp press enter h ero.moveDown press enter h ero.moveLeft press enter …" at bounding box center [520, 101] width 155 height 78
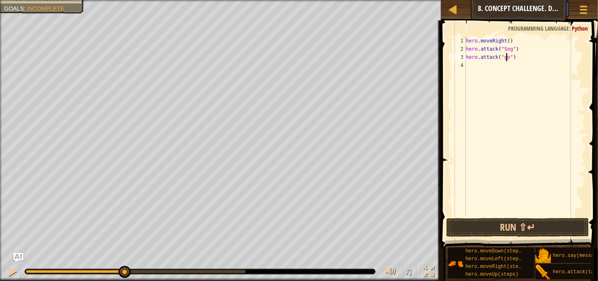
scroll to position [4, 3]
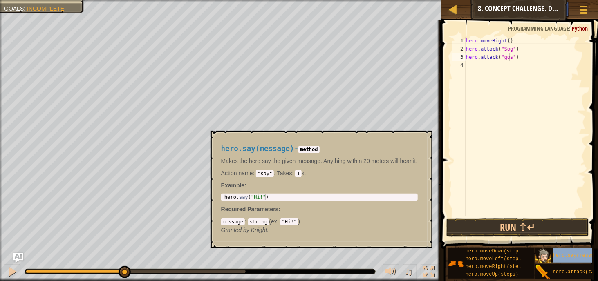
click at [565, 256] on span "hero.say(message)" at bounding box center [578, 256] width 50 height 6
click at [521, 235] on button "Run ⇧↵" at bounding box center [517, 227] width 143 height 19
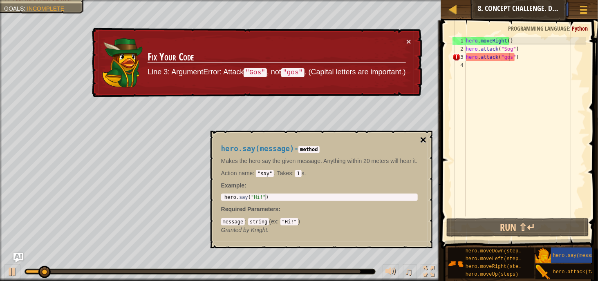
click at [426, 143] on button "×" at bounding box center [423, 139] width 7 height 11
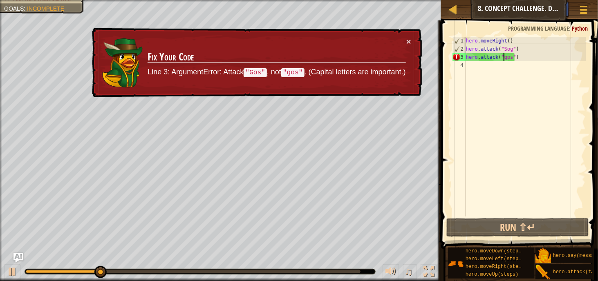
click at [504, 56] on div "hero . moveRight ( ) hero . attack ( "Sog" ) hero . attack ( "gos" )" at bounding box center [524, 135] width 121 height 196
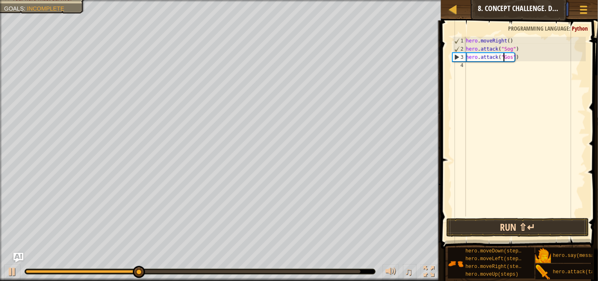
type textarea "hero.attack("Gos")"
click at [502, 223] on button "Run ⇧↵" at bounding box center [517, 227] width 143 height 19
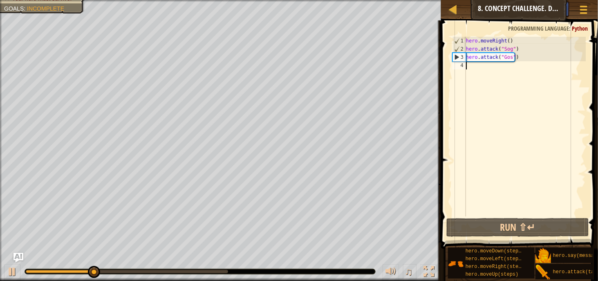
click at [482, 70] on div "hero . moveRight ( ) hero . attack ( "Sog" ) hero . attack ( "Gos" )" at bounding box center [524, 135] width 121 height 196
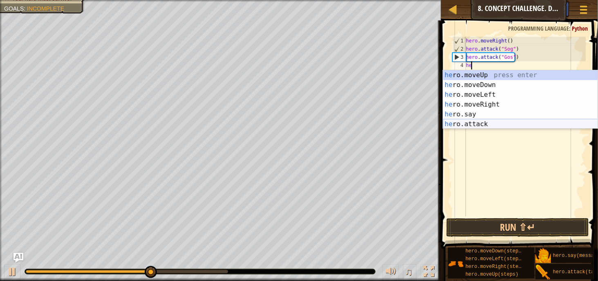
click at [476, 122] on div "he ro.moveUp press enter he ro.moveDown press enter he ro.moveLeft press enter …" at bounding box center [520, 109] width 155 height 78
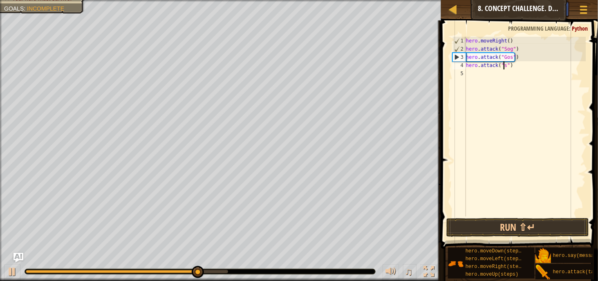
scroll to position [4, 3]
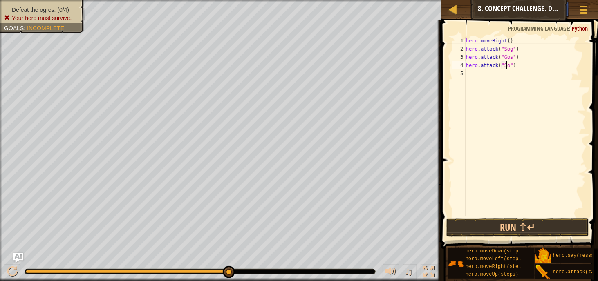
type textarea "hero.attack("Sog")"
click at [494, 74] on div "hero . moveRight ( ) hero . attack ( "Sog" ) hero . attack ( "Gos" ) hero . att…" at bounding box center [524, 135] width 121 height 196
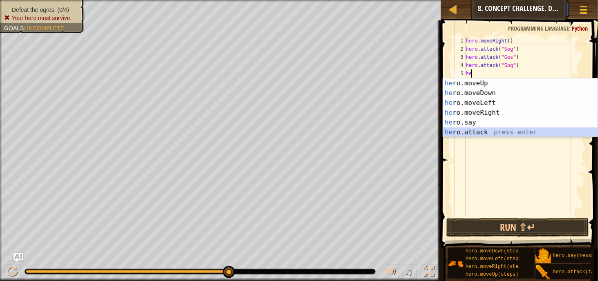
click at [498, 133] on div "he ro.moveUp press enter he ro.moveDown press enter he ro.moveLeft press enter …" at bounding box center [520, 117] width 155 height 78
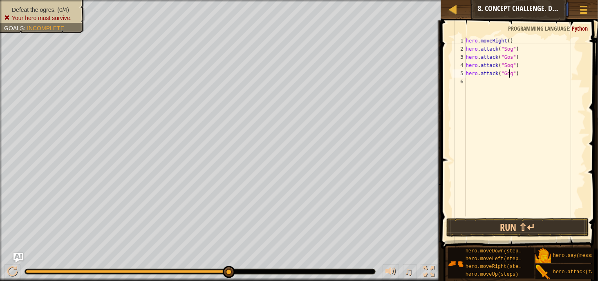
scroll to position [4, 3]
drag, startPoint x: 537, startPoint y: 238, endPoint x: 533, endPoint y: 230, distance: 9.3
click at [536, 236] on div "hero.attack("Gog") 1 2 3 4 5 6 hero . moveRight ( ) hero . attack ( "Sog" ) her…" at bounding box center [518, 151] width 159 height 253
click at [532, 228] on button "Run ⇧↵" at bounding box center [517, 227] width 143 height 19
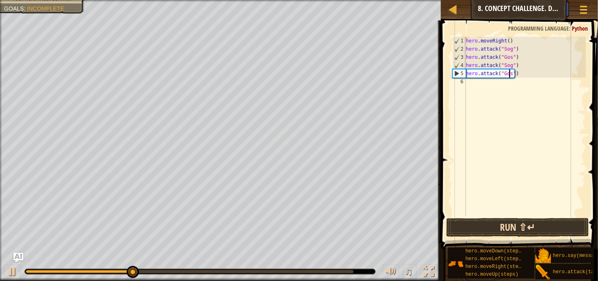
type textarea "hero.attack("Gos")"
click at [524, 230] on button "Run ⇧↵" at bounding box center [517, 227] width 143 height 19
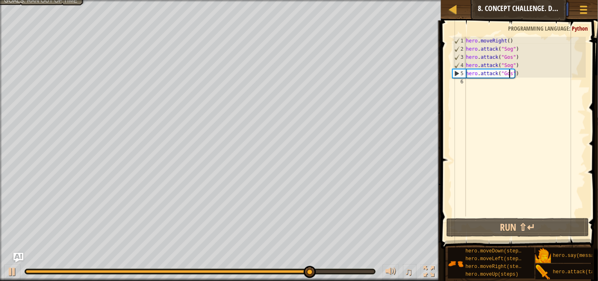
click at [469, 80] on div "hero . moveRight ( ) hero . attack ( "Sog" ) hero . attack ( "Gos" ) hero . att…" at bounding box center [524, 135] width 121 height 196
type textarea "he"
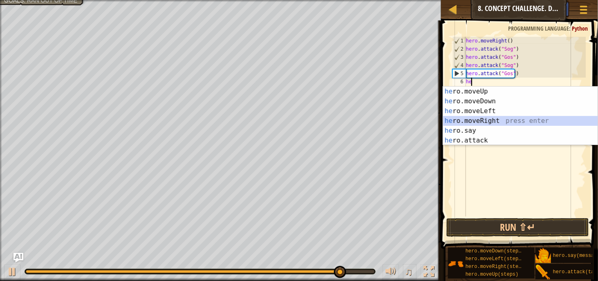
click at [480, 122] on div "he ro.moveUp press enter he ro.moveDown press enter he ro.moveLeft press enter …" at bounding box center [520, 126] width 155 height 78
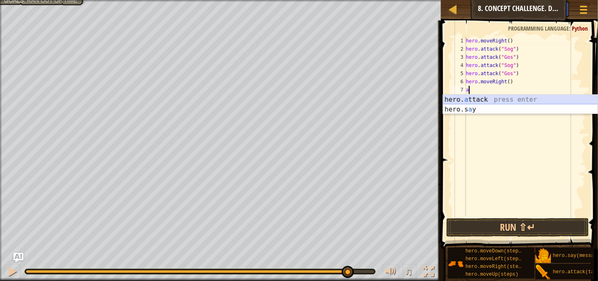
click at [505, 96] on div "hero. a ttack press enter hero.s a y press enter" at bounding box center [520, 114] width 155 height 39
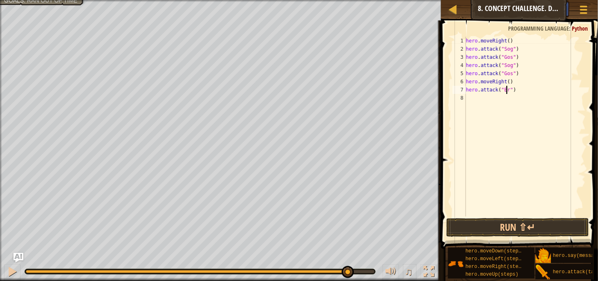
scroll to position [4, 3]
type textarea "hero.attack("Ergo")"
click at [488, 100] on div "hero . moveRight ( ) hero . attack ( "Sog" ) hero . attack ( "Gos" ) hero . att…" at bounding box center [524, 135] width 121 height 196
type textarea "hero.attack("Ergo")"
click at [473, 102] on div "hero . moveRight ( ) hero . attack ( "Sog" ) hero . attack ( "Gos" ) hero . att…" at bounding box center [524, 135] width 121 height 196
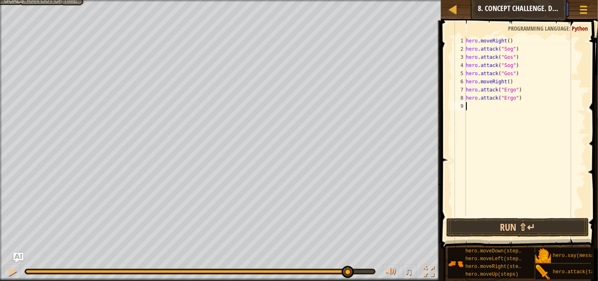
click at [464, 110] on div "9" at bounding box center [459, 106] width 13 height 8
click at [470, 106] on div "hero . moveRight ( ) hero . attack ( "Sog" ) hero . attack ( "Gos" ) hero . att…" at bounding box center [524, 135] width 121 height 196
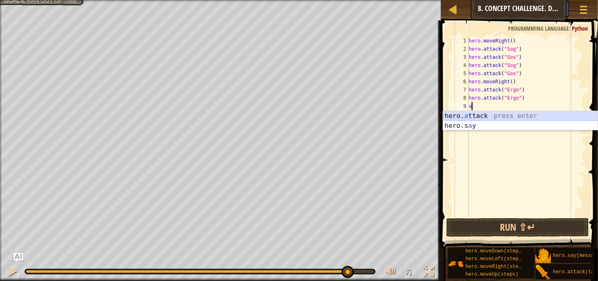
click at [490, 112] on div "hero. a ttack press enter hero.s a y press enter" at bounding box center [520, 130] width 155 height 39
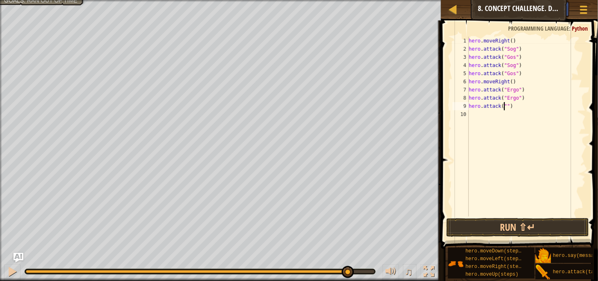
scroll to position [4, 3]
type textarea "hero.attack("Kro")"
click at [483, 114] on div "hero . moveRight ( ) hero . attack ( "Sog" ) hero . attack ( "Gos" ) hero . att…" at bounding box center [526, 135] width 119 height 196
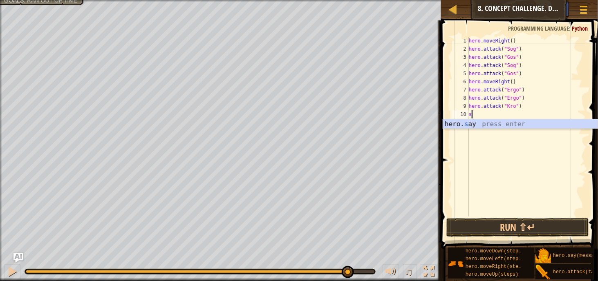
type textarea "s"
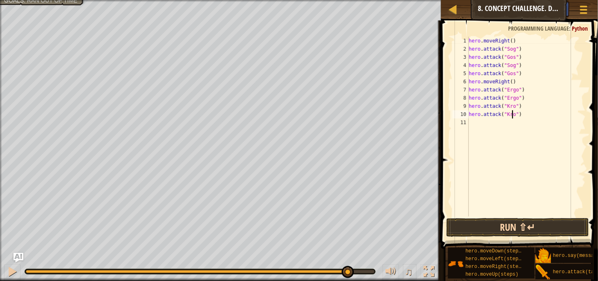
type textarea "hero.attack("Kro")"
click at [540, 233] on button "Run ⇧↵" at bounding box center [517, 227] width 143 height 19
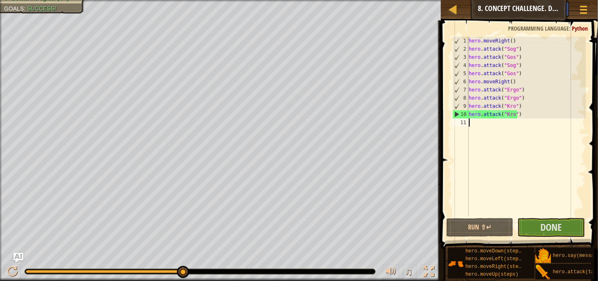
click at [486, 132] on div "hero . moveRight ( ) hero . attack ( "Sog" ) hero . attack ( "Gos" ) hero . att…" at bounding box center [526, 135] width 119 height 196
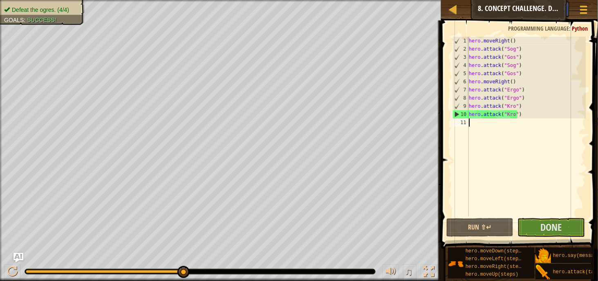
scroll to position [4, 0]
click at [478, 127] on div "hero . moveRight ( ) hero . attack ( "Sog" ) hero . attack ( "Gos" ) hero . att…" at bounding box center [526, 135] width 119 height 196
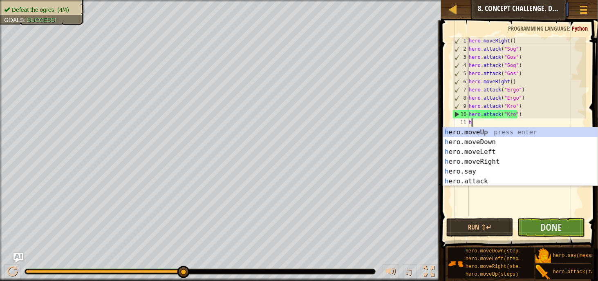
type textarea "he"
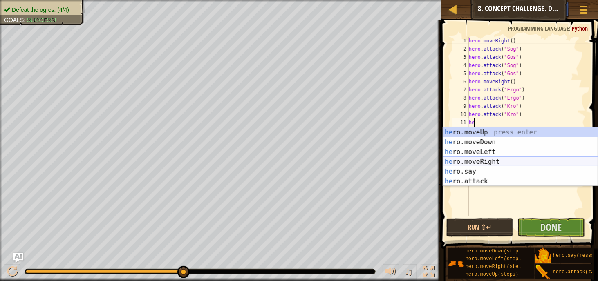
click at [483, 159] on div "he ro.moveUp press enter he ro.moveDown press enter he ro.moveLeft press enter …" at bounding box center [520, 167] width 155 height 78
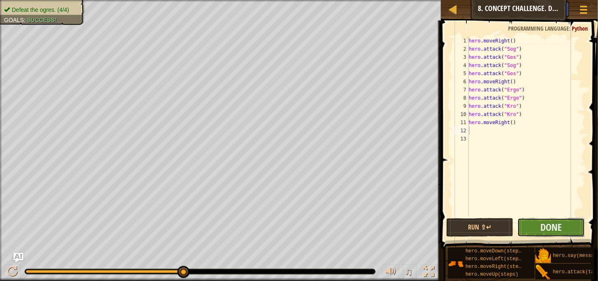
click at [535, 227] on button "Done" at bounding box center [551, 227] width 67 height 19
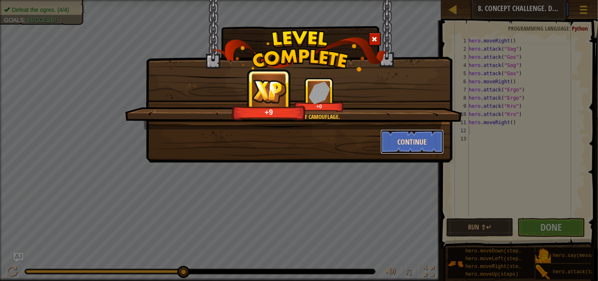
click at [407, 142] on button "Continue" at bounding box center [412, 142] width 63 height 25
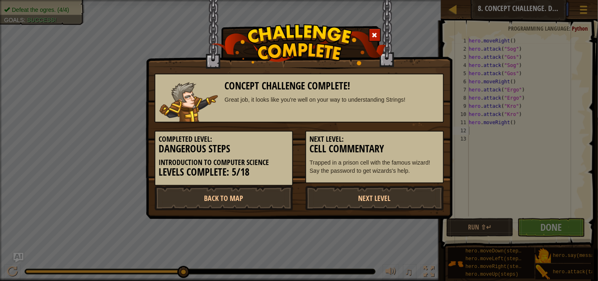
click at [417, 139] on h5 "Next Level:" at bounding box center [375, 139] width 130 height 8
click at [360, 186] on link "Next Level" at bounding box center [374, 198] width 139 height 25
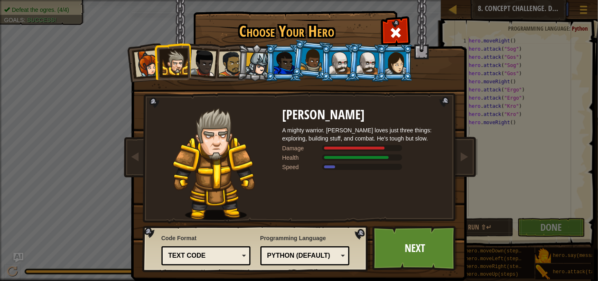
click at [95, 74] on div "Choose Your Hero 85 Captain [PERSON_NAME] Anya is a no-nonsense leader who isn'…" at bounding box center [299, 140] width 598 height 281
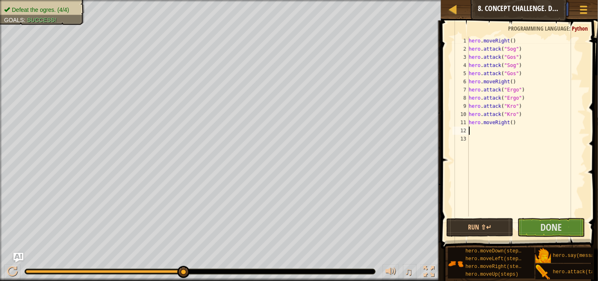
click at [552, 215] on div "hero . moveRight ( ) hero . attack ( "Sog" ) hero . attack ( "Gos" ) hero . att…" at bounding box center [526, 135] width 119 height 196
click at [554, 233] on span "Done" at bounding box center [551, 227] width 21 height 13
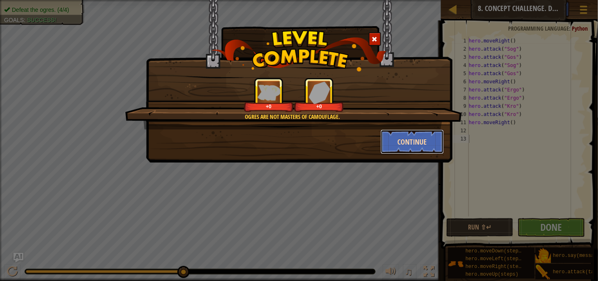
click at [407, 139] on button "Continue" at bounding box center [412, 142] width 63 height 25
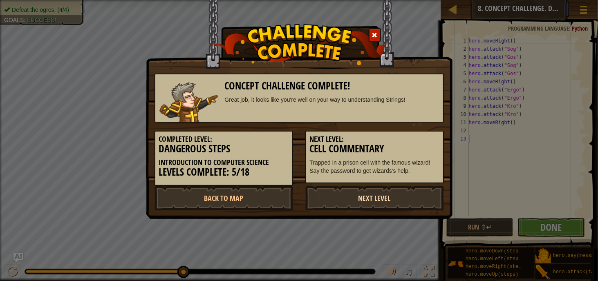
click at [371, 198] on link "Next Level" at bounding box center [374, 198] width 139 height 25
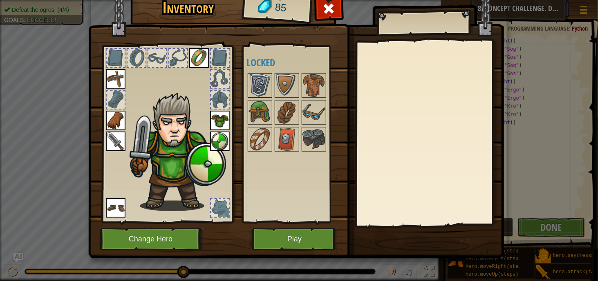
click at [257, 91] on img at bounding box center [260, 85] width 23 height 23
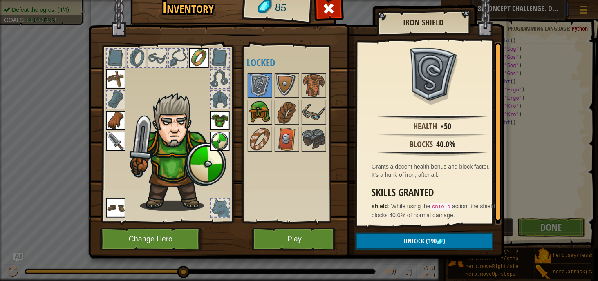
click at [264, 105] on img at bounding box center [260, 112] width 23 height 23
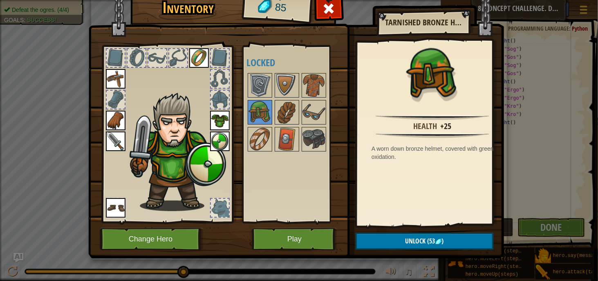
drag, startPoint x: 393, startPoint y: 233, endPoint x: 391, endPoint y: 238, distance: 5.2
click at [393, 233] on div "Inventory 85 Available Equip Equip Equip Equip Equip Equip Equip (double-click …" at bounding box center [299, 125] width 416 height 270
click at [391, 238] on button "Unlock (53 )" at bounding box center [425, 241] width 138 height 17
click at [407, 244] on button "Confirm" at bounding box center [425, 241] width 138 height 17
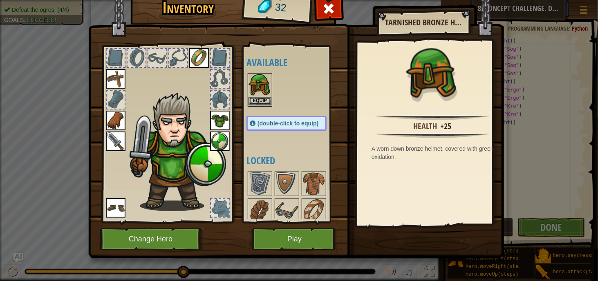
click at [262, 95] on img at bounding box center [260, 85] width 23 height 23
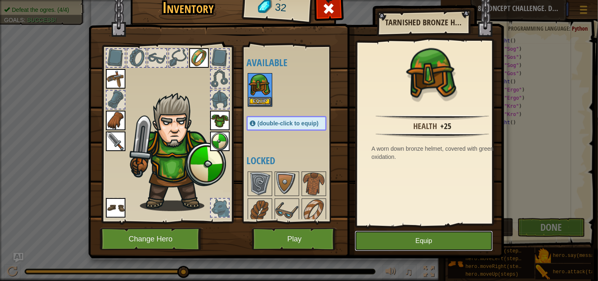
click at [457, 240] on button "Equip" at bounding box center [424, 241] width 138 height 20
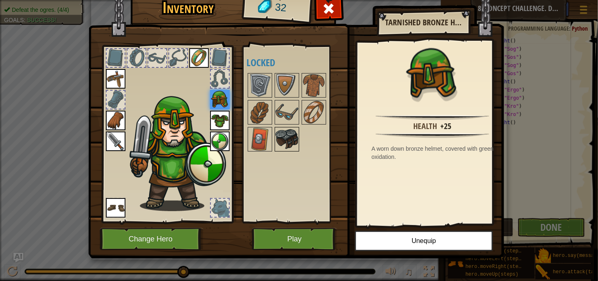
click at [285, 135] on img at bounding box center [287, 139] width 23 height 23
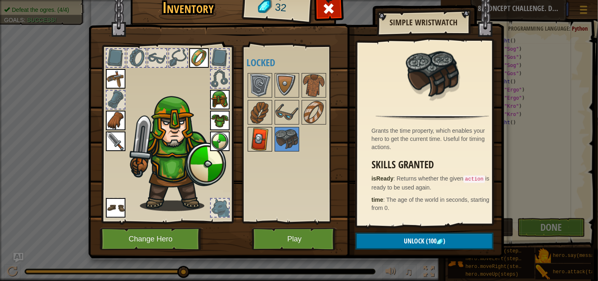
click at [262, 129] on img at bounding box center [260, 139] width 23 height 23
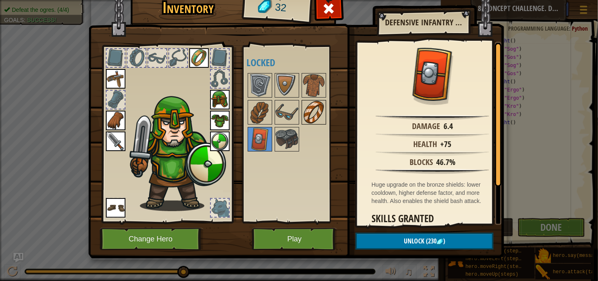
click at [307, 119] on img at bounding box center [314, 112] width 23 height 23
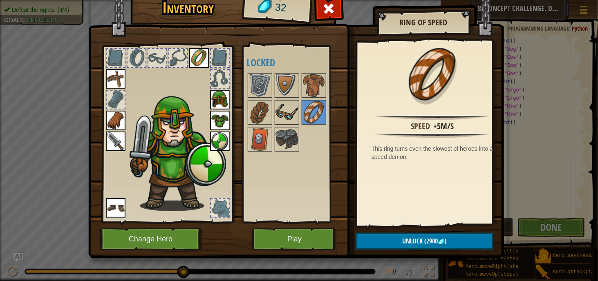
click at [289, 117] on img at bounding box center [287, 112] width 23 height 23
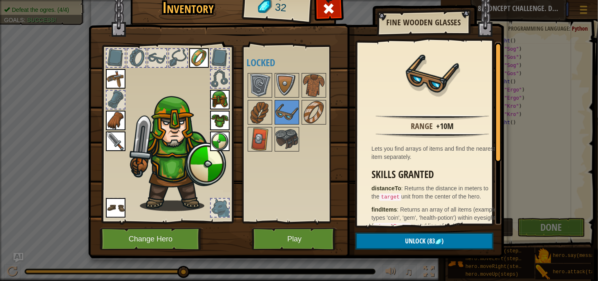
click at [296, 117] on div at bounding box center [295, 112] width 96 height 81
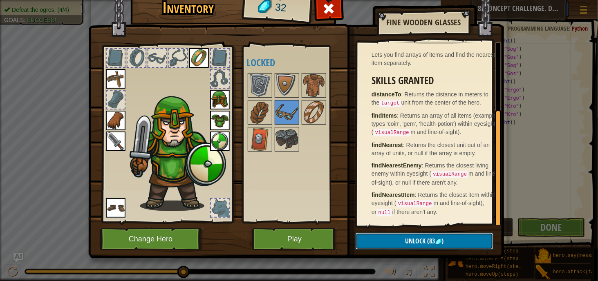
click at [418, 239] on span "Unlock" at bounding box center [416, 241] width 20 height 9
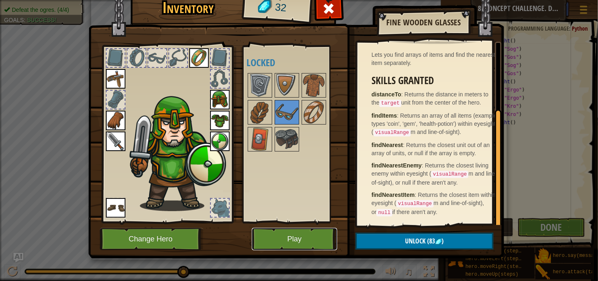
click at [284, 240] on button "Play" at bounding box center [294, 239] width 85 height 22
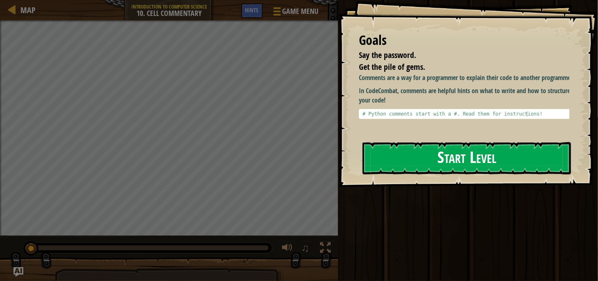
click at [409, 151] on button "Start Level" at bounding box center [467, 158] width 208 height 32
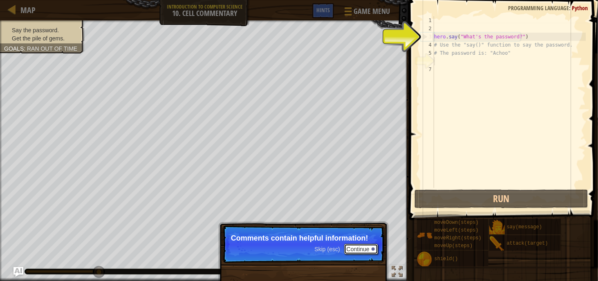
click at [367, 253] on button "Continue" at bounding box center [361, 249] width 34 height 11
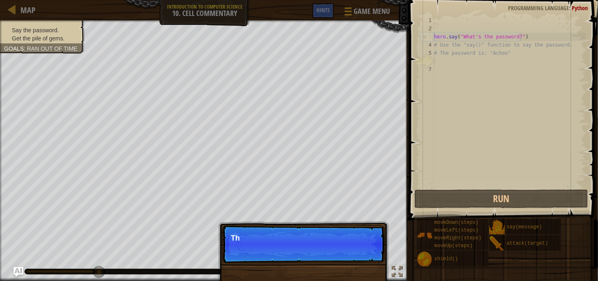
scroll to position [4, 0]
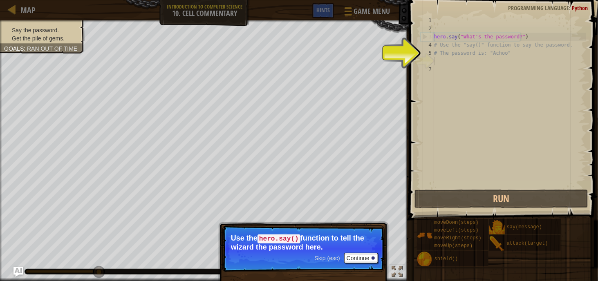
click at [365, 252] on p "Skip (esc) Continue Use the hero.say() function to tell the wizard the password…" at bounding box center [303, 249] width 162 height 47
drag, startPoint x: 365, startPoint y: 252, endPoint x: 365, endPoint y: 265, distance: 13.1
click at [365, 265] on p "Skip (esc) Continue Use the hero.say() function to tell the wizard the password…" at bounding box center [303, 249] width 162 height 47
click at [374, 274] on div "Skip (esc) Continue Use the hero.say() function to tell the wizard the password…" at bounding box center [303, 286] width 170 height 121
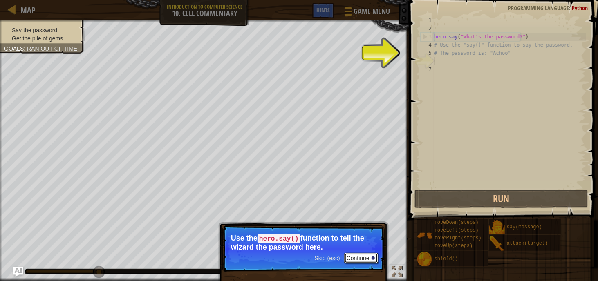
click at [367, 260] on button "Continue" at bounding box center [361, 258] width 34 height 11
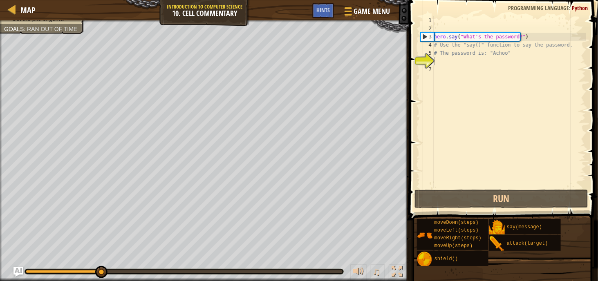
click at [367, 260] on div "Say the password. Get the pile of gems. Goals : Ran out of time ♫ [PERSON_NAME]…" at bounding box center [299, 150] width 598 height 261
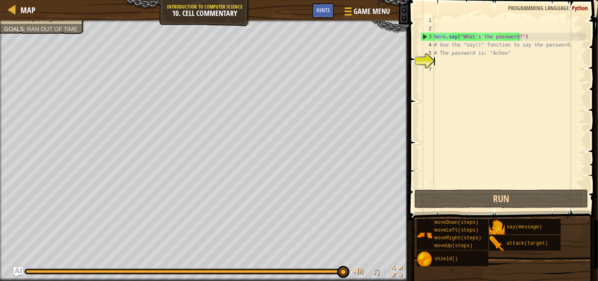
click at [439, 58] on div "hero . say ( "What's the password?" ) # Use the "say()" function to say the pas…" at bounding box center [509, 110] width 153 height 188
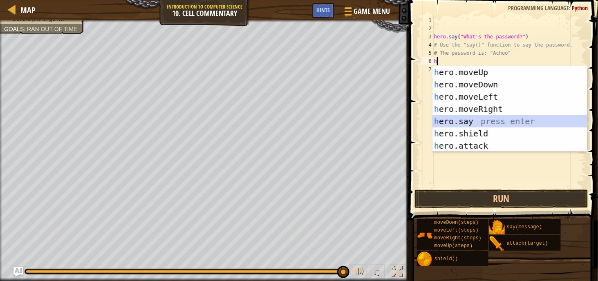
click at [483, 122] on div "h ero.moveUp press enter h ero.moveDown press enter h ero.moveLeft press enter …" at bounding box center [510, 121] width 155 height 110
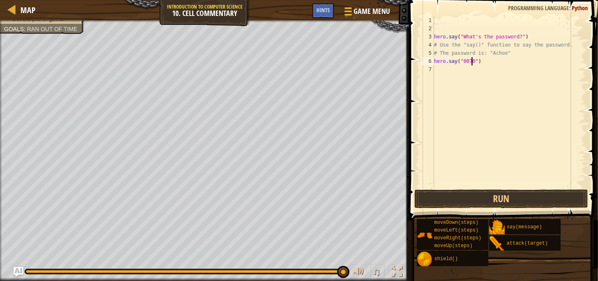
scroll to position [4, 3]
click at [540, 206] on button "Run" at bounding box center [502, 199] width 174 height 19
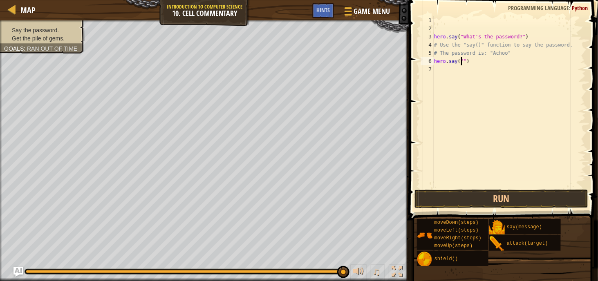
scroll to position [4, 2]
click at [524, 195] on button "Run" at bounding box center [502, 199] width 174 height 19
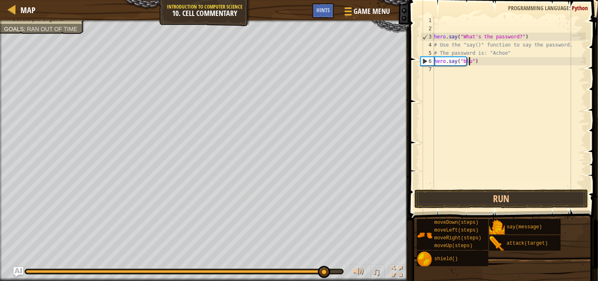
scroll to position [4, 3]
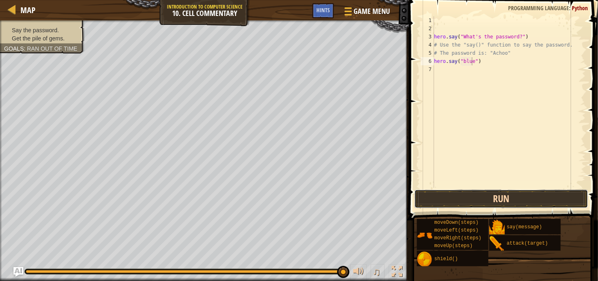
click at [529, 196] on button "Run" at bounding box center [502, 199] width 174 height 19
click at [489, 191] on button "Run" at bounding box center [502, 199] width 174 height 19
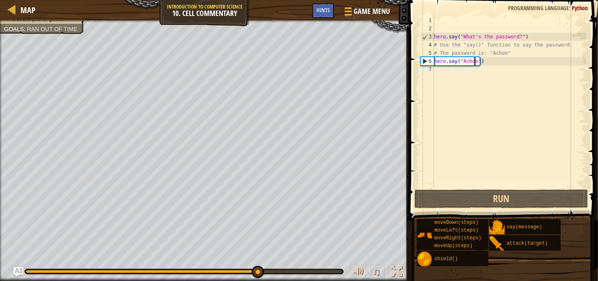
type textarea "hero.say("Achoow")"
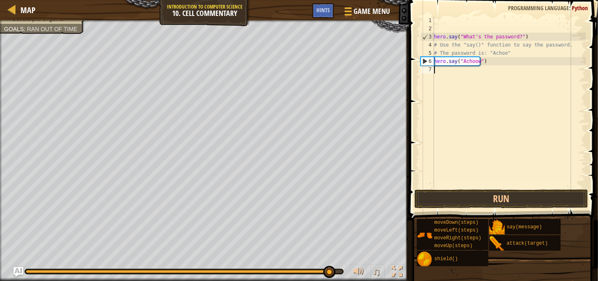
click at [432, 72] on div "7" at bounding box center [427, 69] width 13 height 8
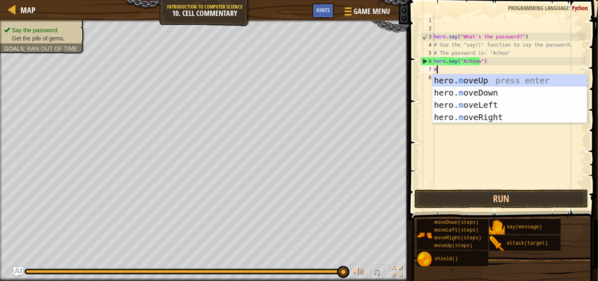
type textarea "mo"
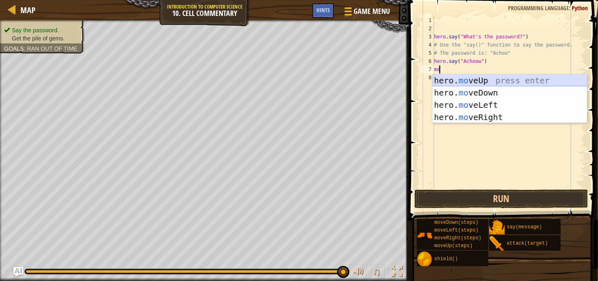
click at [500, 82] on div "hero. mo veUp press enter hero. mo veDown press enter hero. mo veLeft press ent…" at bounding box center [510, 111] width 155 height 74
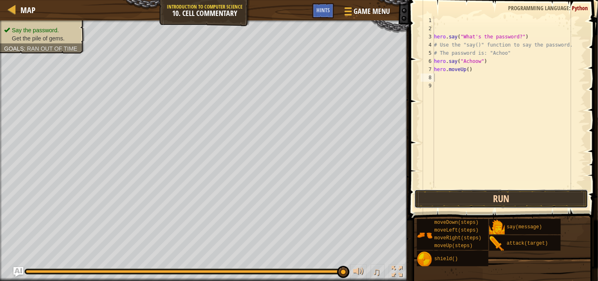
click at [492, 204] on button "Run" at bounding box center [502, 199] width 174 height 19
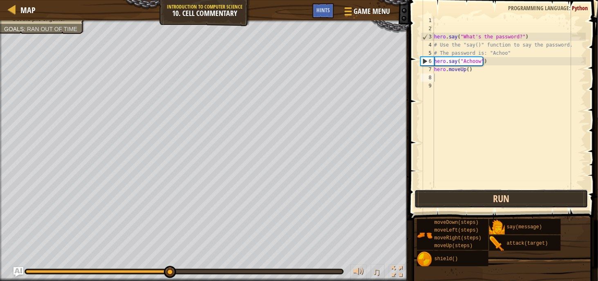
click at [468, 200] on button "Run" at bounding box center [502, 199] width 174 height 19
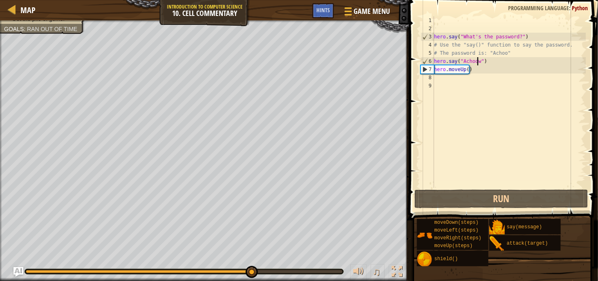
click at [477, 62] on div "hero . say ( "What's the password?" ) # Use the "say()" function to say the pas…" at bounding box center [509, 110] width 153 height 188
type textarea "hero.say("Achoo")"
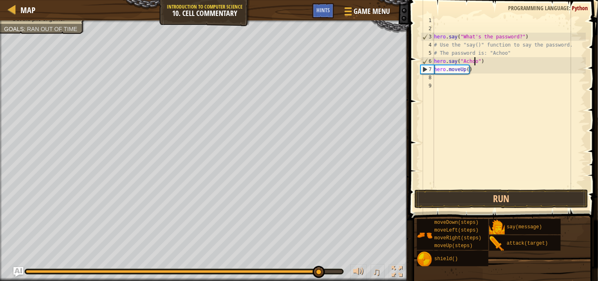
click at [499, 99] on div "hero . say ( "What's the password?" ) # Use the "say()" function to say the pas…" at bounding box center [509, 110] width 153 height 188
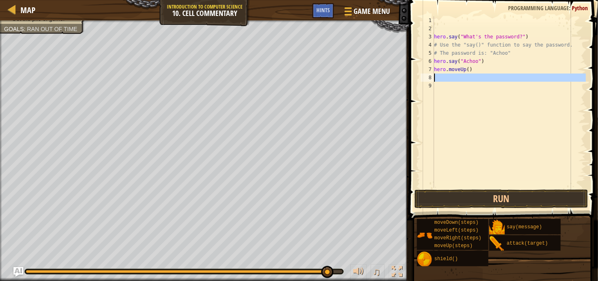
click at [434, 79] on div "8" at bounding box center [427, 78] width 13 height 8
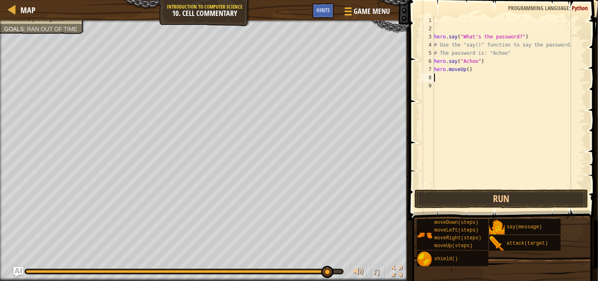
type textarea "h"
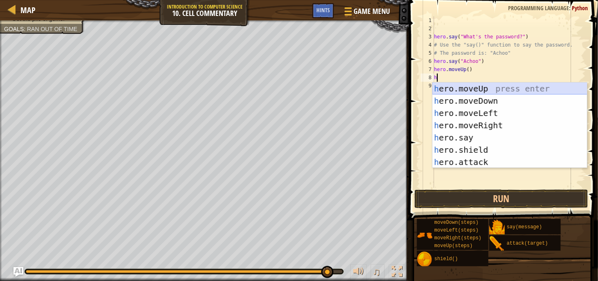
click at [485, 90] on div "h ero.moveUp press enter h ero.moveDown press enter h ero.moveLeft press enter …" at bounding box center [510, 138] width 155 height 110
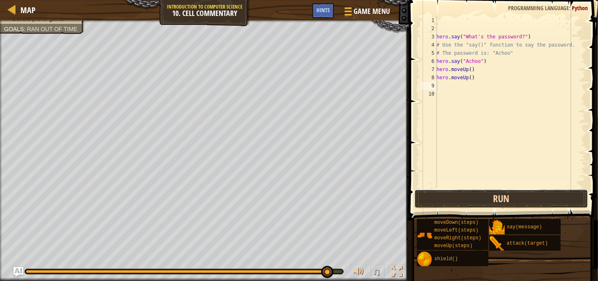
click at [522, 200] on button "Run" at bounding box center [502, 199] width 174 height 19
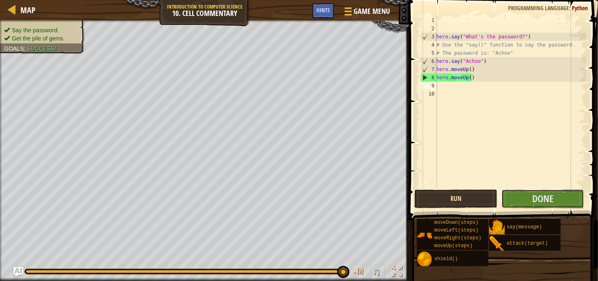
click at [522, 200] on button "Done" at bounding box center [543, 199] width 83 height 19
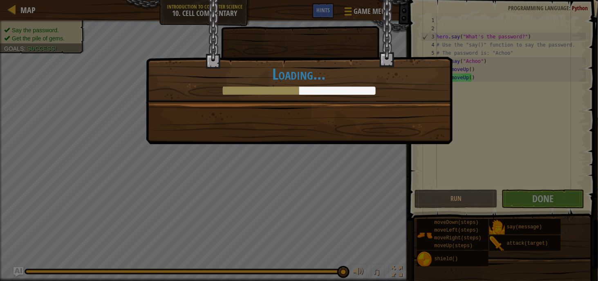
click at [183, 150] on div "Cool Caustic Cauldrons +0 +0 New Item Continue Loading..." at bounding box center [299, 140] width 598 height 281
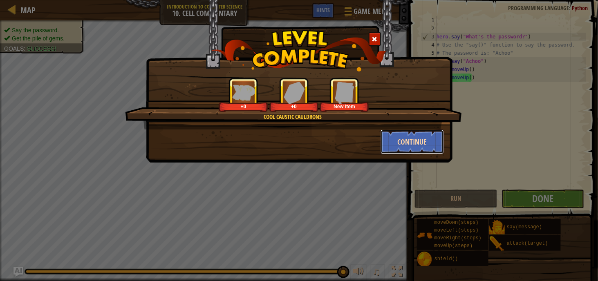
click at [408, 142] on button "Continue" at bounding box center [412, 142] width 63 height 25
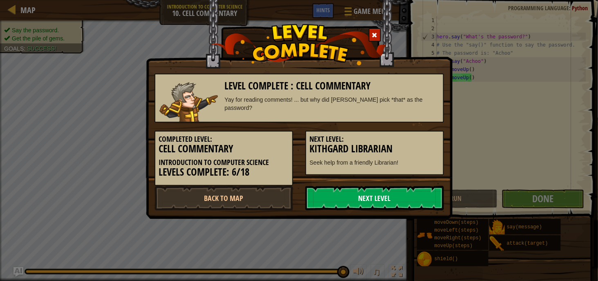
click at [350, 204] on link "Next Level" at bounding box center [374, 198] width 139 height 25
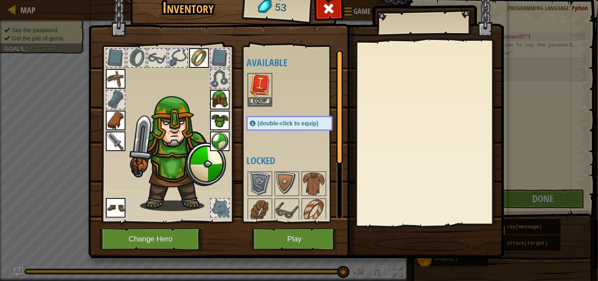
click at [253, 109] on div "Available Equip Equip Equip Equip Equip Equip Equip Equip Equip (double-click t…" at bounding box center [298, 134] width 103 height 170
click at [257, 104] on button "Equip" at bounding box center [260, 101] width 23 height 9
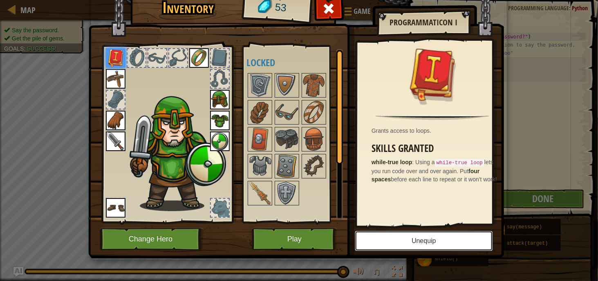
click at [418, 242] on button "Unequip" at bounding box center [424, 241] width 138 height 20
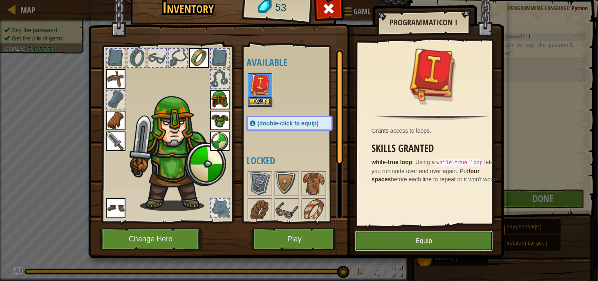
click at [423, 244] on button "Equip" at bounding box center [424, 241] width 138 height 20
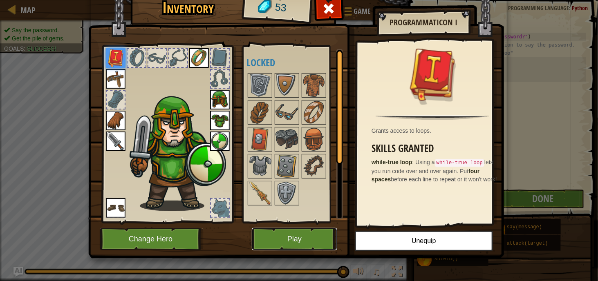
click at [302, 244] on button "Play" at bounding box center [294, 239] width 85 height 22
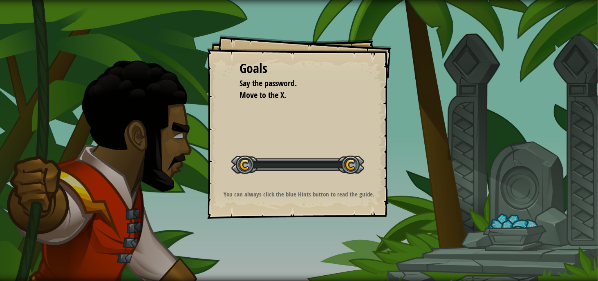
click at [303, 240] on div "Goals Say the password. Move to the X. Start Level Error loading from server. T…" at bounding box center [299, 140] width 598 height 281
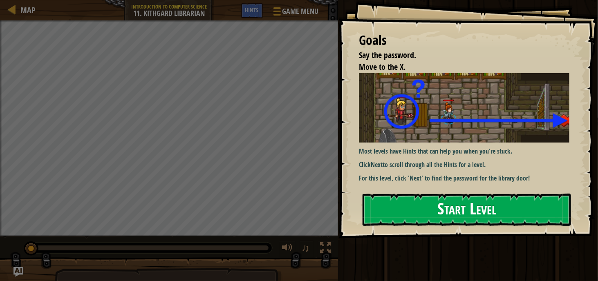
click at [524, 210] on button "Start Level" at bounding box center [467, 210] width 208 height 32
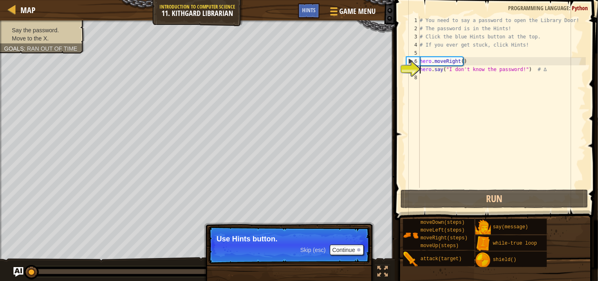
type textarea "dhero.say("I don't know the password!") # ∆"
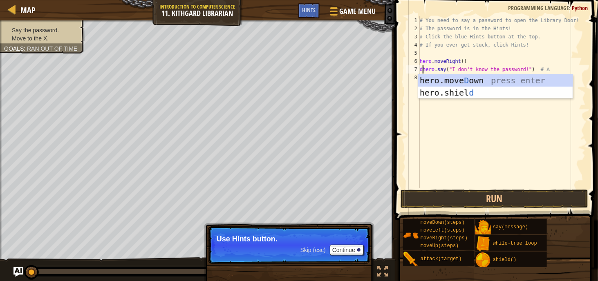
click at [471, 113] on div "# You need to say a password to open the Library Door! # The password is in the…" at bounding box center [502, 110] width 168 height 188
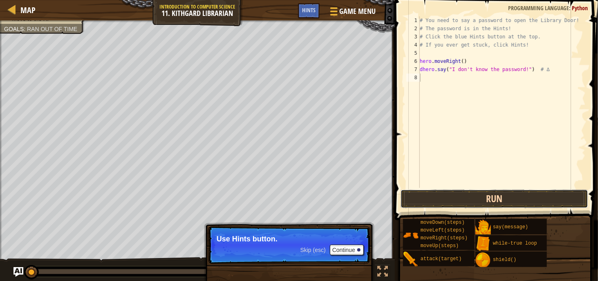
click at [434, 200] on button "Run" at bounding box center [495, 199] width 188 height 19
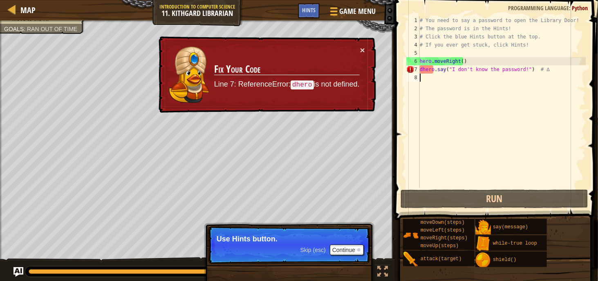
click at [421, 69] on div "# You need to say a password to open the Library Door! # The password is in the…" at bounding box center [502, 110] width 168 height 188
click at [424, 68] on div "# You need to say a password to open the Library Door! # The password is in the…" at bounding box center [502, 110] width 168 height 188
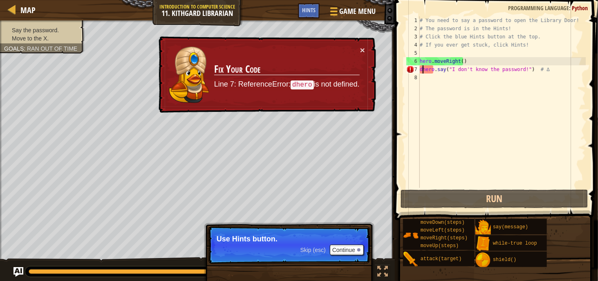
type textarea "hero.say("I don't know the password!") # ∆"
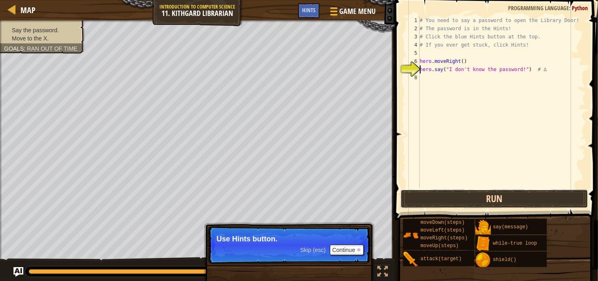
click at [461, 193] on button "Run" at bounding box center [495, 199] width 188 height 19
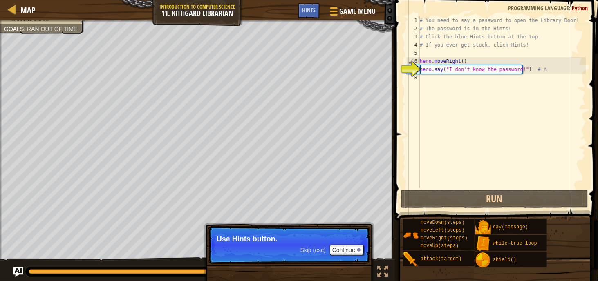
click at [276, 251] on p "Skip (esc) Continue Use Hints button." at bounding box center [289, 245] width 162 height 38
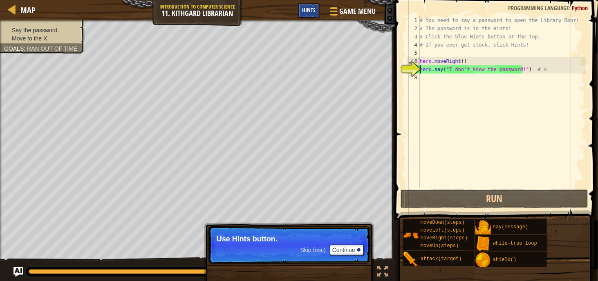
click at [308, 12] on span "Hints" at bounding box center [308, 10] width 13 height 8
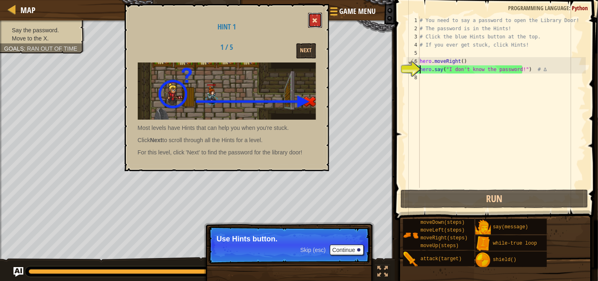
click at [316, 19] on span at bounding box center [315, 21] width 6 height 6
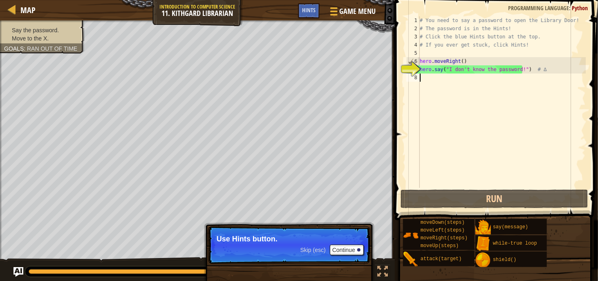
click at [458, 81] on div "# You need to say a password to open the Library Door! # The password is in the…" at bounding box center [502, 110] width 168 height 188
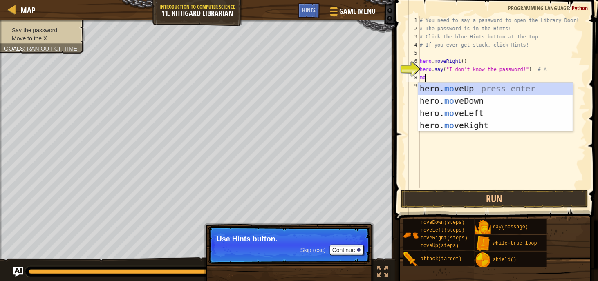
type textarea "m"
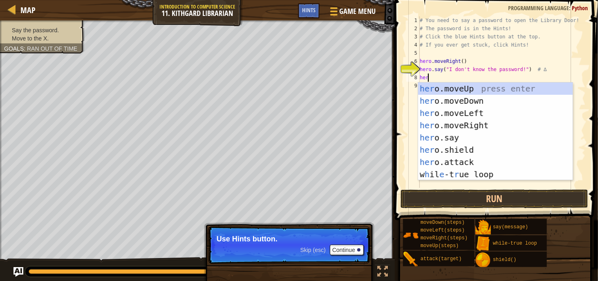
scroll to position [4, 0]
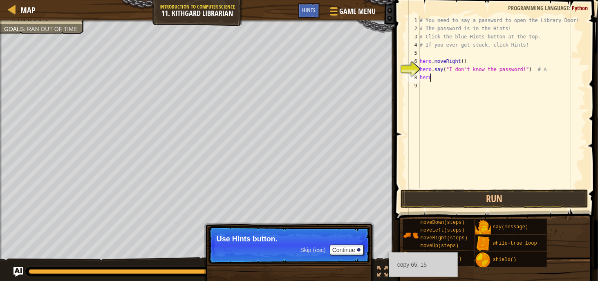
click at [435, 80] on div "# You need to say a password to open the Library Door! # The password is in the…" at bounding box center [502, 110] width 168 height 188
type textarea "h"
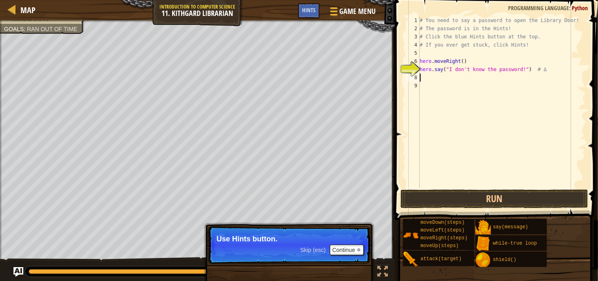
type textarea "w"
click at [447, 209] on span at bounding box center [497, 98] width 210 height 244
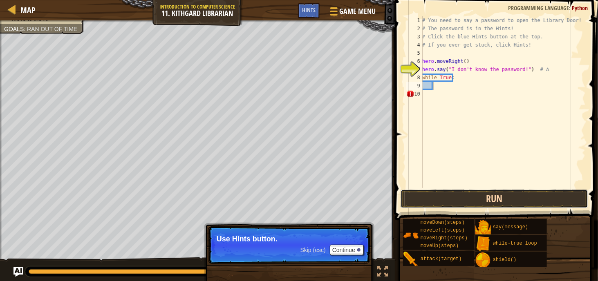
click at [441, 197] on button "Run" at bounding box center [495, 199] width 188 height 19
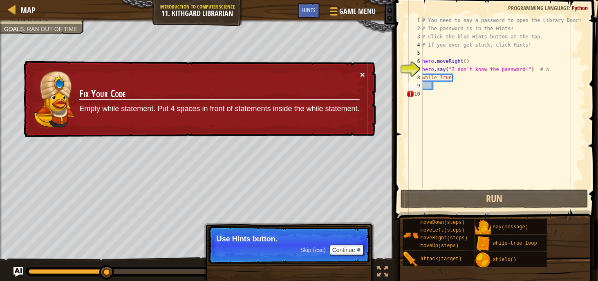
click at [363, 69] on div "× Fix Your Code Empty while statement. Put 4 spaces in front of statements insi…" at bounding box center [199, 99] width 354 height 77
click at [363, 68] on div "× Fix Your Code Empty while statement. Put 4 spaces in front of statements insi…" at bounding box center [199, 99] width 354 height 77
click at [359, 62] on div "× Fix Your Code Empty while statement. Put 4 spaces in front of statements insi…" at bounding box center [199, 99] width 354 height 77
click at [360, 64] on div "× Fix Your Code Empty while statement. Put 4 spaces in front of statements insi…" at bounding box center [199, 99] width 354 height 77
click at [363, 78] on button "×" at bounding box center [362, 74] width 5 height 9
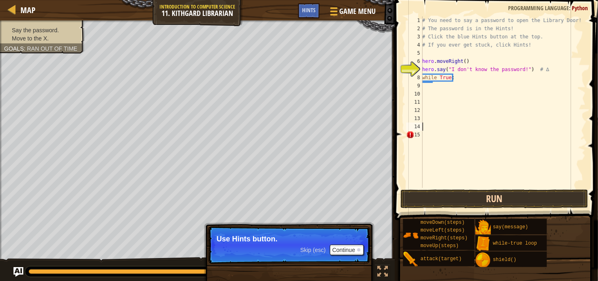
drag, startPoint x: 433, startPoint y: 184, endPoint x: 440, endPoint y: 197, distance: 15.0
click at [434, 186] on div "# You need to say a password to open the Library Door! # The password is in the…" at bounding box center [503, 110] width 165 height 188
click at [441, 199] on button "Run" at bounding box center [495, 199] width 188 height 19
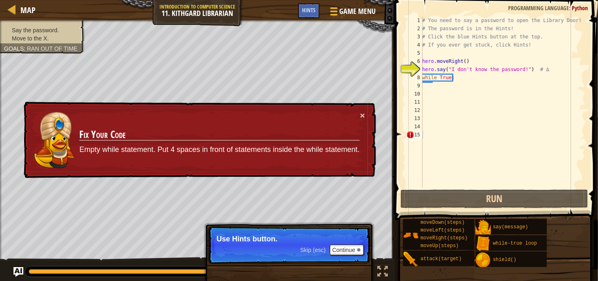
click at [361, 121] on div "× Fix Your Code Empty while statement. Put 4 spaces in front of statements insi…" at bounding box center [199, 140] width 354 height 77
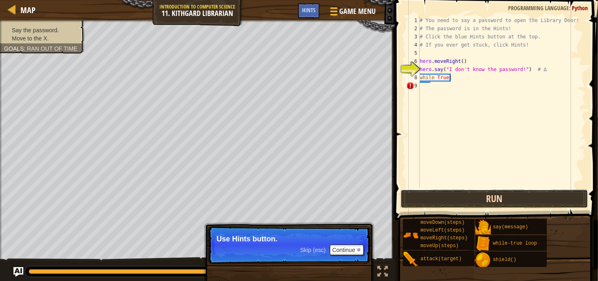
click at [495, 203] on button "Run" at bounding box center [495, 199] width 188 height 19
type textarea "w"
click at [541, 68] on div "# You need to say a password to open the Library Door! # The password is in the…" at bounding box center [502, 110] width 168 height 188
type textarea "hero.say("I don't know the password!") # ∆"
click at [456, 196] on button "Run" at bounding box center [495, 199] width 188 height 19
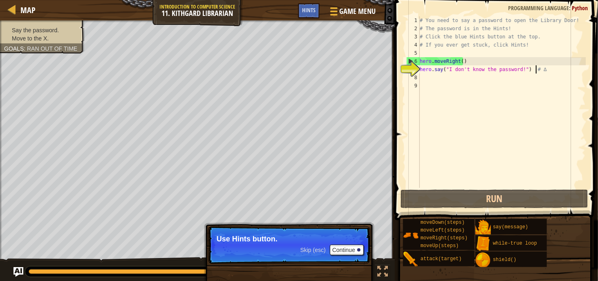
click at [420, 78] on div "# You need to say a password to open the Library Door! # The password is in the…" at bounding box center [502, 110] width 168 height 188
click at [429, 78] on div "# You need to say a password to open the Library Door! # The password is in the…" at bounding box center [502, 110] width 168 height 188
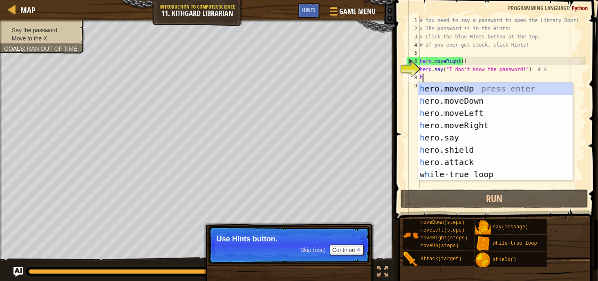
type textarea "he"
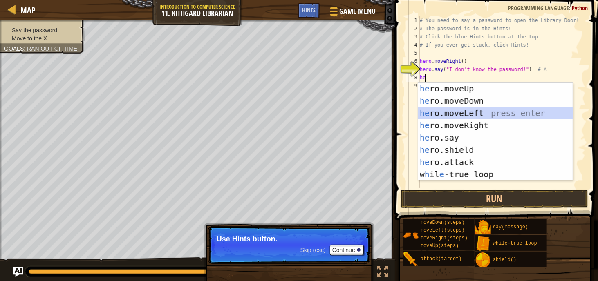
click at [471, 114] on div "he ro.moveUp press enter he ro.moveDown press enter he ro.moveLeft press enter …" at bounding box center [495, 144] width 155 height 123
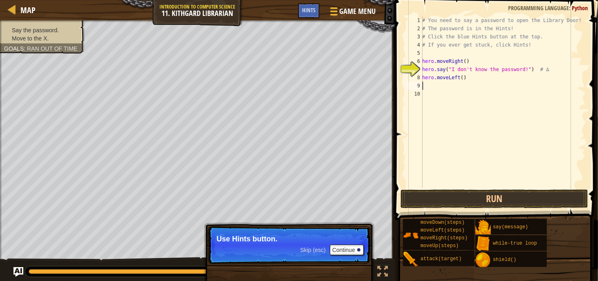
type textarea "h"
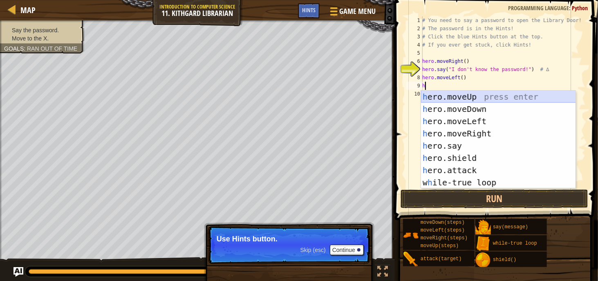
click at [467, 98] on div "h ero.moveUp press enter h ero.moveDown press enter h ero.moveLeft press enter …" at bounding box center [498, 152] width 155 height 123
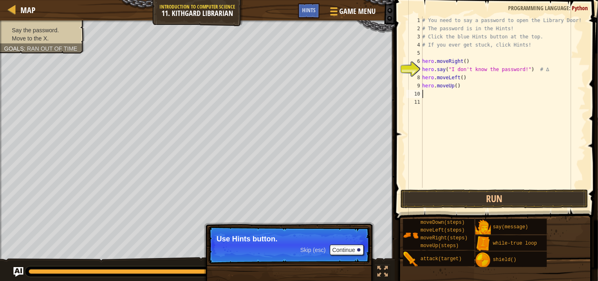
type textarea "h"
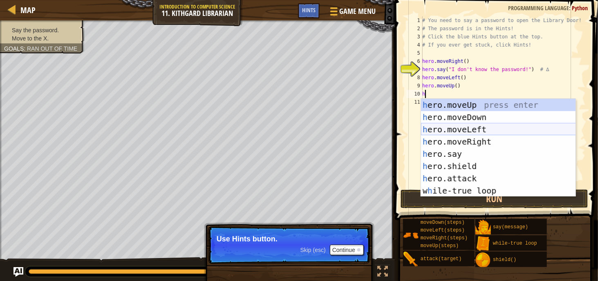
click at [463, 131] on div "h ero.moveUp press enter h ero.moveDown press enter h ero.moveLeft press enter …" at bounding box center [498, 160] width 155 height 123
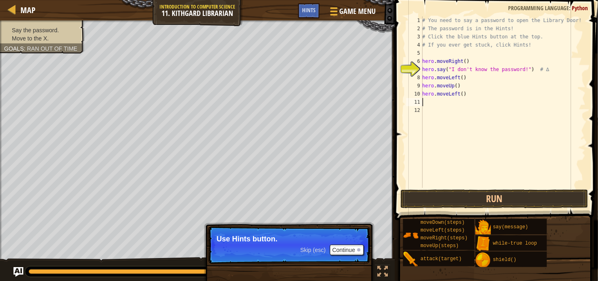
type textarea "h"
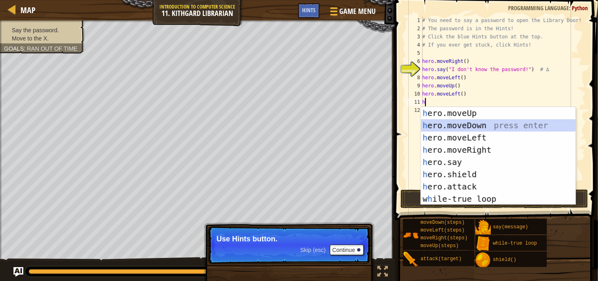
click at [466, 128] on div "h ero.moveUp press enter h ero.moveDown press enter h ero.moveLeft press enter …" at bounding box center [498, 168] width 155 height 123
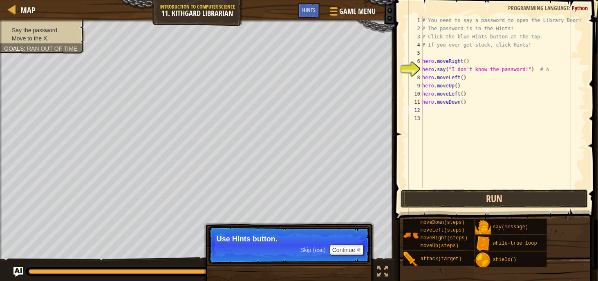
click at [464, 198] on button "Run" at bounding box center [495, 199] width 188 height 19
click at [464, 204] on button "Run" at bounding box center [495, 199] width 188 height 19
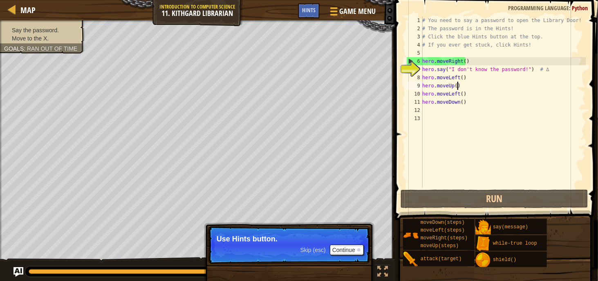
click at [477, 87] on div "# You need to say a password to open the Library Door! # The password is in the…" at bounding box center [503, 110] width 165 height 188
click at [473, 81] on div "# You need to say a password to open the Library Door! # The password is in the…" at bounding box center [503, 110] width 165 height 188
click at [457, 85] on div "# You need to say a password to open the Library Door! # The password is in the…" at bounding box center [503, 110] width 165 height 188
click at [455, 85] on div "# You need to say a password to open the Library Door! # The password is in the…" at bounding box center [503, 110] width 165 height 188
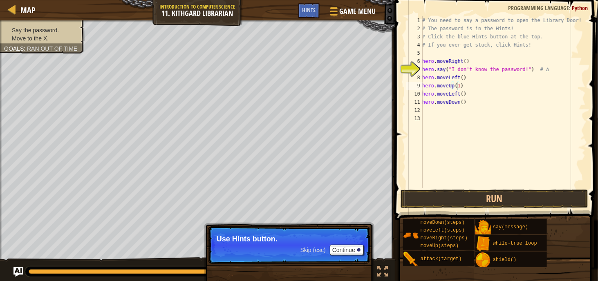
click at [493, 208] on button "Run" at bounding box center [495, 199] width 188 height 19
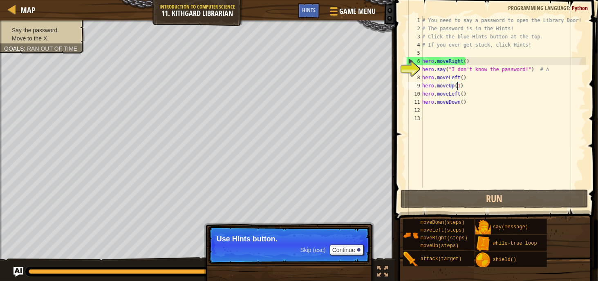
click at [461, 94] on div "# You need to say a password to open the Library Door! # The password is in the…" at bounding box center [503, 110] width 165 height 188
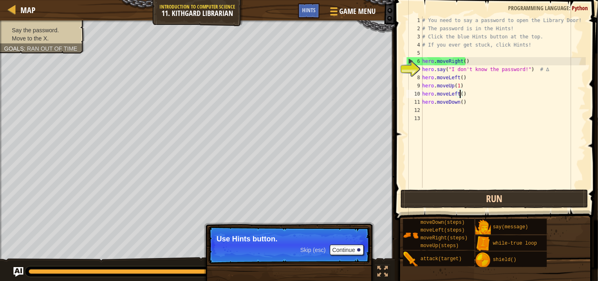
scroll to position [4, 3]
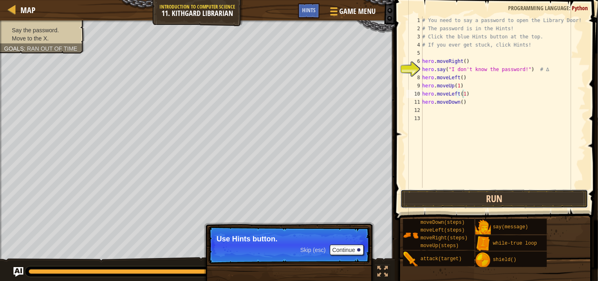
click at [473, 195] on button "Run" at bounding box center [495, 199] width 188 height 19
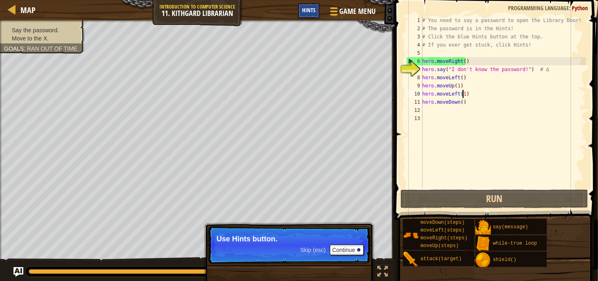
click at [303, 11] on span "Hints" at bounding box center [308, 10] width 13 height 8
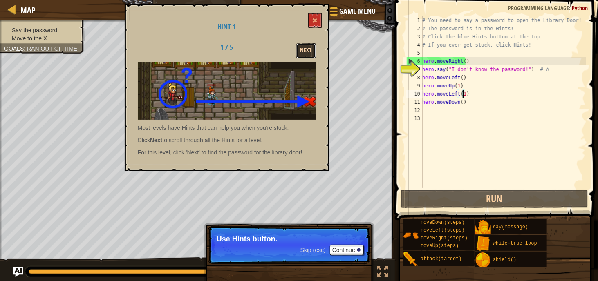
click at [307, 52] on button "Next" at bounding box center [306, 50] width 20 height 15
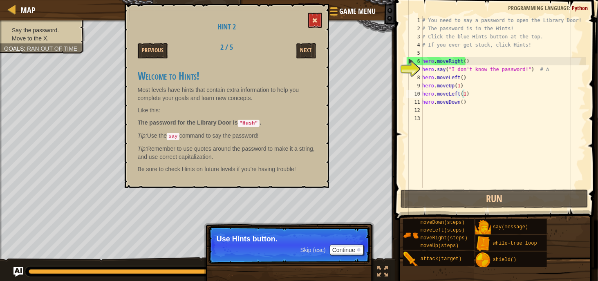
drag, startPoint x: 320, startPoint y: 2, endPoint x: 319, endPoint y: 16, distance: 13.5
click at [320, 9] on div "Map Introduction to Computer Science 11. Kithgard Librarian Game Menu Done Hint…" at bounding box center [299, 140] width 598 height 281
click at [311, 37] on div "Hint 2 Previous 2 / 5 Next Welcome to Hints! Most levels have hints that contai…" at bounding box center [227, 96] width 204 height 184
click at [306, 14] on div "Hint 2 Previous 2 / 5 Next Welcome to Hints! Most levels have hints that contai…" at bounding box center [227, 96] width 204 height 184
click at [317, 19] on span at bounding box center [315, 21] width 6 height 6
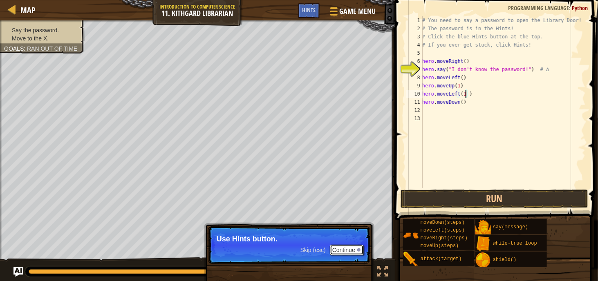
click at [340, 250] on button "Continue" at bounding box center [347, 250] width 34 height 11
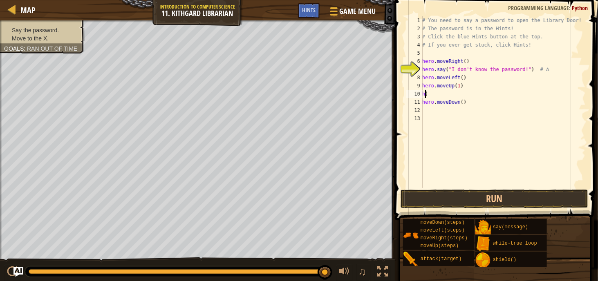
scroll to position [4, 0]
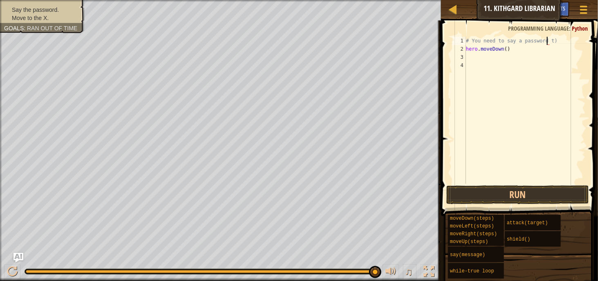
click at [502, 49] on div "# You need to say a password t) hero . moveDown ( )" at bounding box center [524, 119] width 121 height 164
click at [513, 49] on div "# You need to say a password t) hero . moveDown ( )" at bounding box center [524, 119] width 121 height 164
click at [514, 52] on div "# You need to say a password t) hero . moveDown (" at bounding box center [524, 119] width 121 height 164
type textarea "h"
click at [514, 52] on div "# You need to say a password t)" at bounding box center [524, 119] width 121 height 164
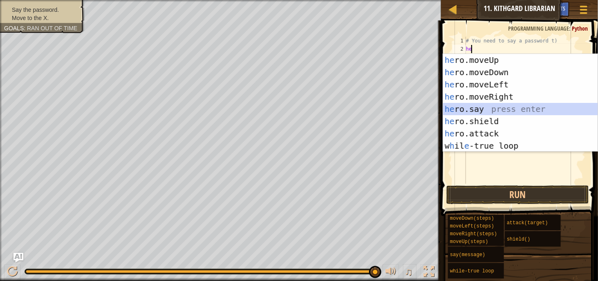
click at [488, 113] on div "he ro.moveUp press enter he ro.moveDown press enter he ro.moveLeft press enter …" at bounding box center [520, 115] width 155 height 123
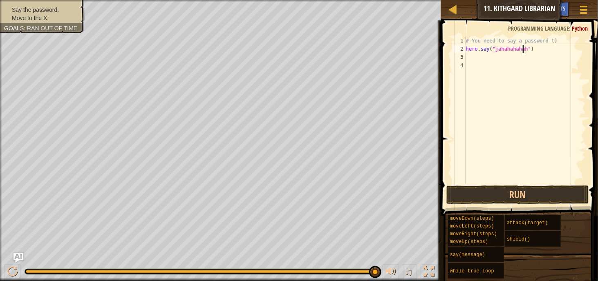
scroll to position [4, 4]
click at [556, 204] on div "hero.say("jahahahahah") 1 2 3 4 # You need to say a password t) hero . say ( "j…" at bounding box center [518, 135] width 159 height 220
click at [548, 193] on button "Run" at bounding box center [517, 195] width 143 height 19
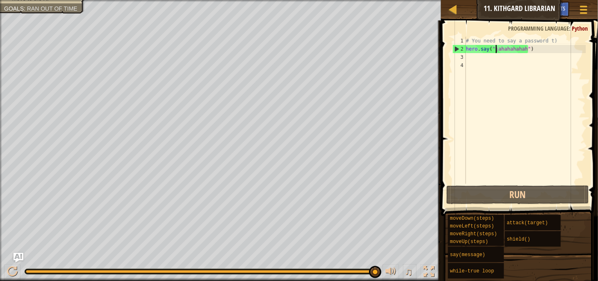
click at [496, 49] on div "# You need to say a password t) hero . say ( "jahahahahah" )" at bounding box center [524, 119] width 121 height 164
type textarea "hero.say("ahahahahah")"
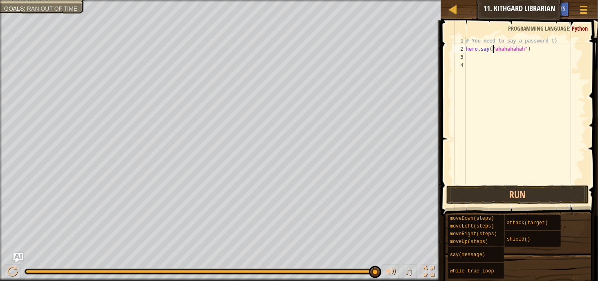
click at [471, 55] on div "# You need to say a password t) hero . say ( "ahahahahah" )" at bounding box center [524, 119] width 121 height 164
type textarea "h"
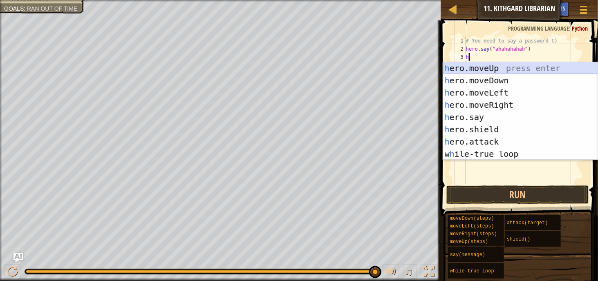
click at [505, 68] on div "h ero.moveUp press enter h ero.moveDown press enter h ero.moveLeft press enter …" at bounding box center [520, 123] width 155 height 123
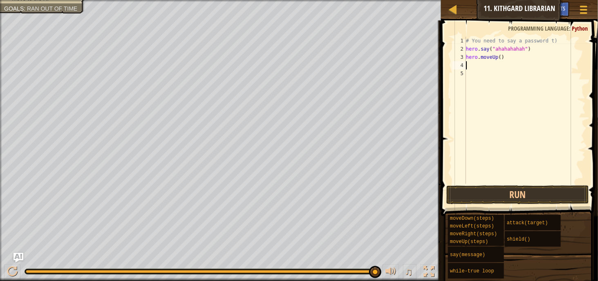
type textarea "h"
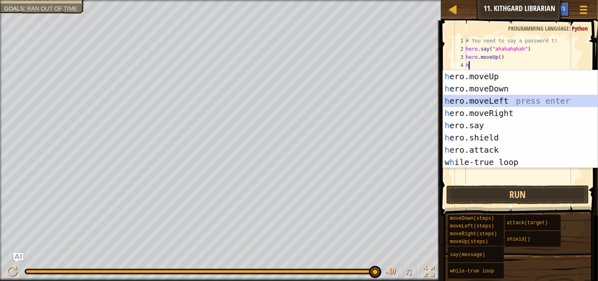
click at [498, 96] on div "h ero.moveUp press enter h ero.moveDown press enter h ero.moveLeft press enter …" at bounding box center [520, 131] width 155 height 123
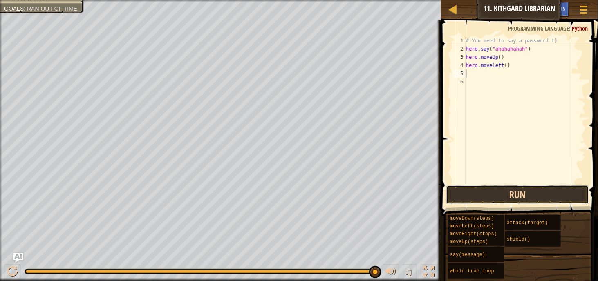
click at [505, 190] on button "Run" at bounding box center [517, 195] width 143 height 19
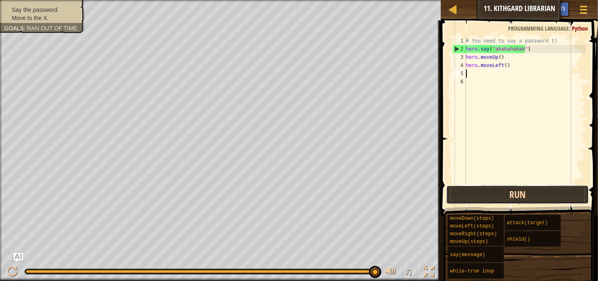
click at [526, 195] on button "Run" at bounding box center [517, 195] width 143 height 19
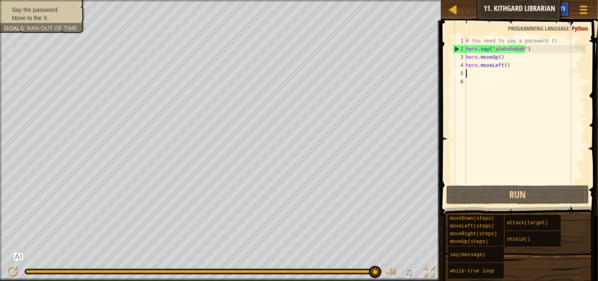
drag, startPoint x: 570, startPoint y: 6, endPoint x: 566, endPoint y: 4, distance: 4.3
click at [570, 5] on div "Game Menu Done Hints" at bounding box center [571, 11] width 46 height 19
click at [562, 4] on div "Hints" at bounding box center [559, 9] width 22 height 15
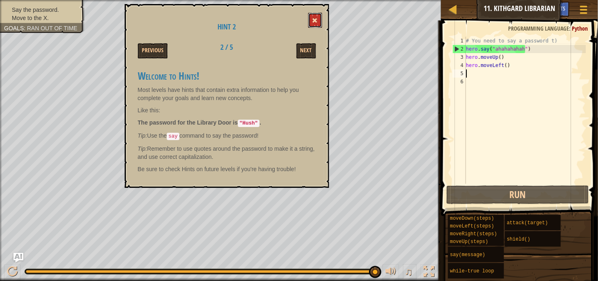
click at [320, 17] on button at bounding box center [315, 20] width 14 height 15
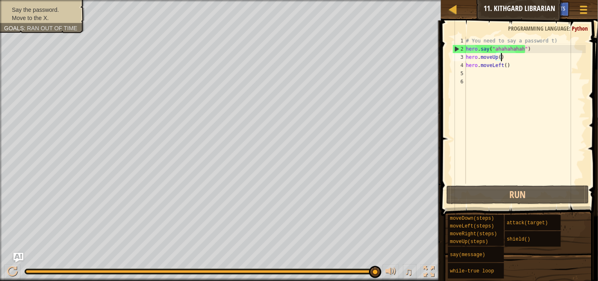
click at [509, 58] on div "# You need to say a password t) hero . say ( "ahahahahah" ) hero . moveUp ( ) h…" at bounding box center [524, 119] width 121 height 164
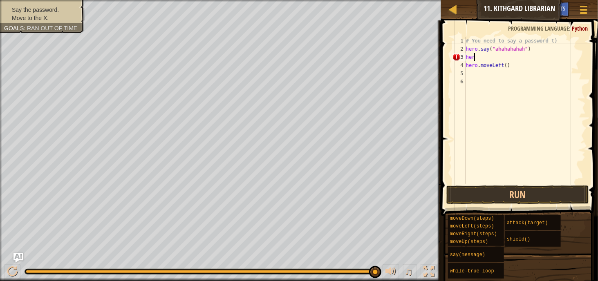
type textarea "h"
click at [496, 186] on button "Run" at bounding box center [517, 195] width 143 height 19
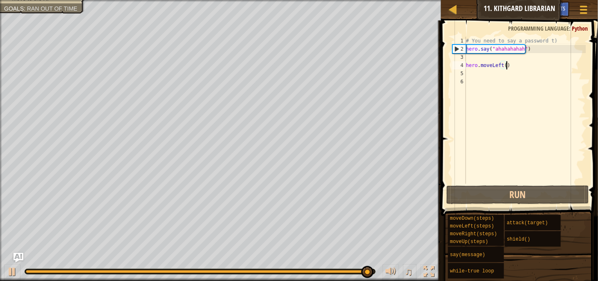
click at [511, 64] on div "# You need to say a password t) hero . say ( "ahahahahah" ) hero . moveLeft ( )" at bounding box center [524, 119] width 121 height 164
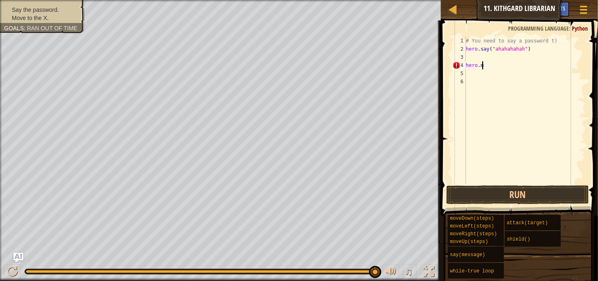
type textarea "h"
click at [478, 55] on div "# You need to say a password t) hero . say ( "ahahahahah" )" at bounding box center [524, 119] width 121 height 164
type textarea "h"
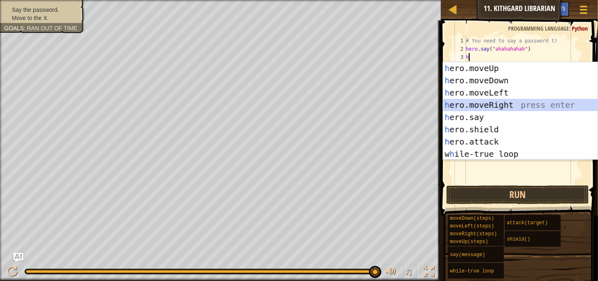
click at [521, 99] on div "h ero.moveUp press enter h ero.moveDown press enter h ero.moveLeft press enter …" at bounding box center [520, 123] width 155 height 123
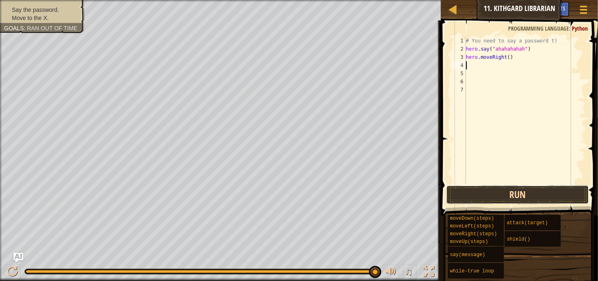
click at [509, 201] on button "Run" at bounding box center [517, 195] width 143 height 19
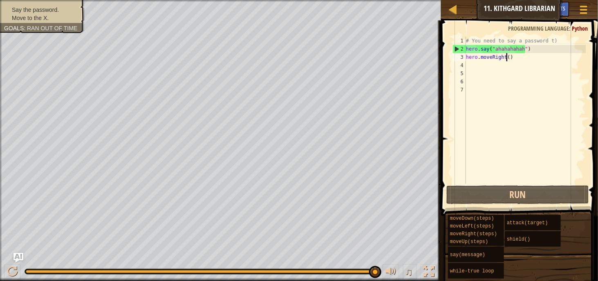
click at [506, 55] on div "# You need to say a password t) hero . say ( "ahahahahah" ) hero . moveRight ( )" at bounding box center [524, 119] width 121 height 164
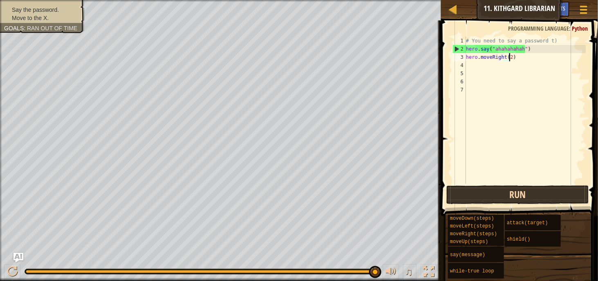
scroll to position [4, 3]
click at [516, 190] on button "Run" at bounding box center [517, 195] width 143 height 19
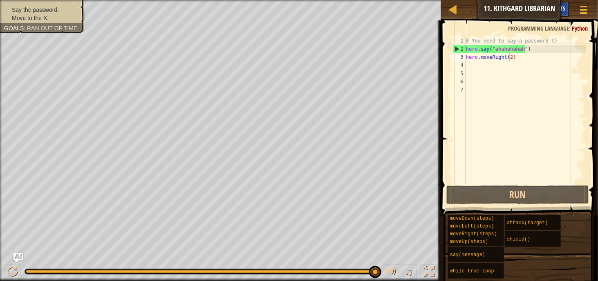
click at [562, 12] on div "Hints" at bounding box center [559, 9] width 22 height 15
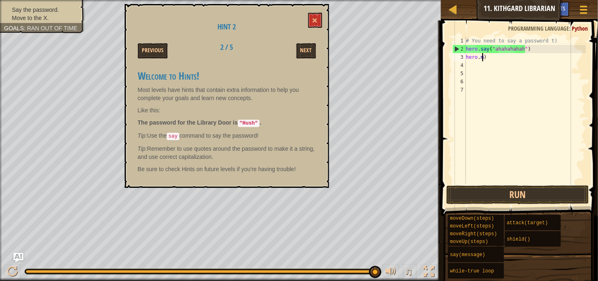
scroll to position [4, 0]
type textarea ")"
click at [480, 48] on div "# You need to say a password t) )" at bounding box center [524, 119] width 121 height 164
type textarea "h"
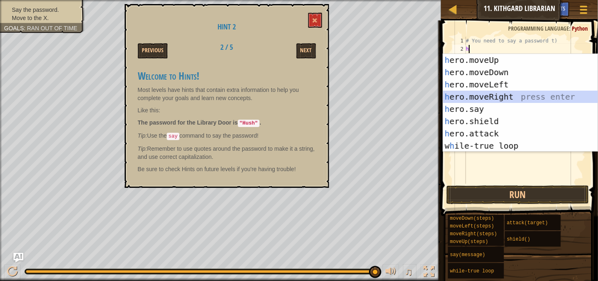
click at [499, 92] on div "h ero.moveUp press enter h ero.moveDown press enter h ero.moveLeft press enter …" at bounding box center [520, 115] width 155 height 123
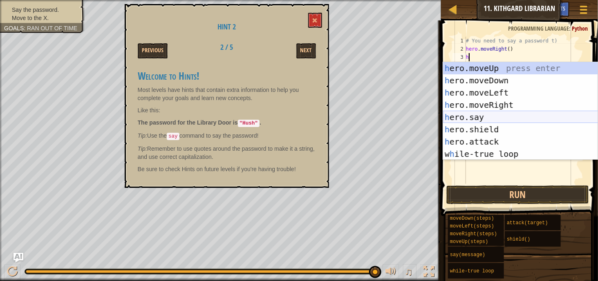
click at [483, 119] on div "h ero.moveUp press enter h ero.moveDown press enter h ero.moveLeft press enter …" at bounding box center [520, 123] width 155 height 123
type textarea "hero.say("message")"
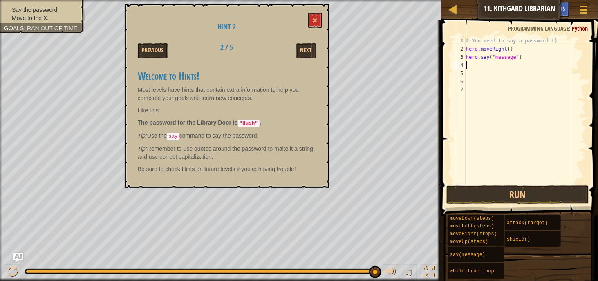
click at [475, 67] on div "# You need to say a password t) hero . moveRight ( ) hero . say ( "message" )" at bounding box center [524, 119] width 121 height 164
type textarea "h"
click at [509, 58] on div "# You need to say a password t) hero . moveRight ( ) hero . say ( "message" )" at bounding box center [524, 119] width 121 height 164
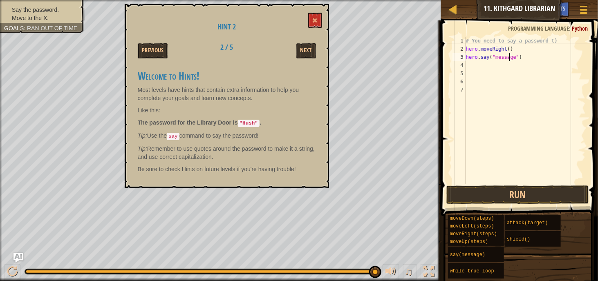
click at [511, 58] on div "# You need to say a password t) hero . moveRight ( ) hero . say ( "message" )" at bounding box center [524, 119] width 121 height 164
type textarea "hero.say("Hush")"
click at [527, 199] on button "Run" at bounding box center [517, 195] width 143 height 19
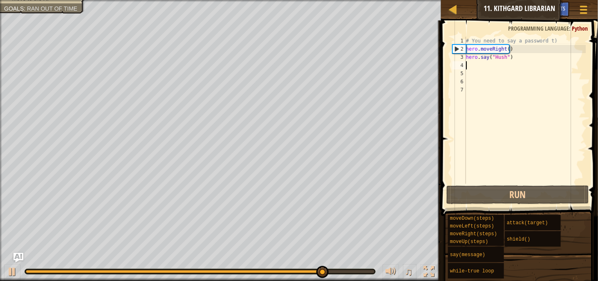
click at [482, 67] on div "# You need to say a password t) hero . moveRight ( ) hero . say ( "Hush" )" at bounding box center [524, 119] width 121 height 164
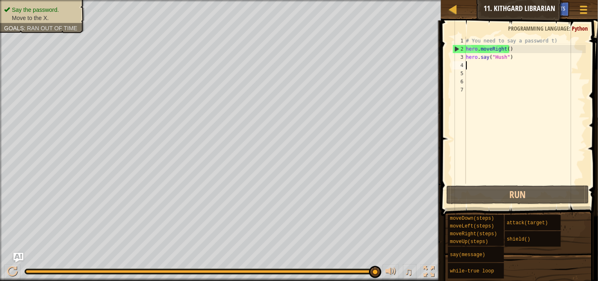
type textarea "h"
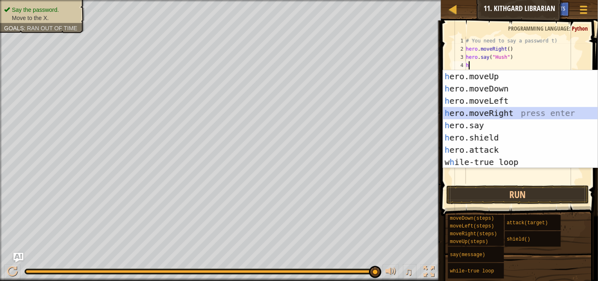
click at [520, 111] on div "h ero.moveUp press enter h ero.moveDown press enter h ero.moveLeft press enter …" at bounding box center [520, 131] width 155 height 123
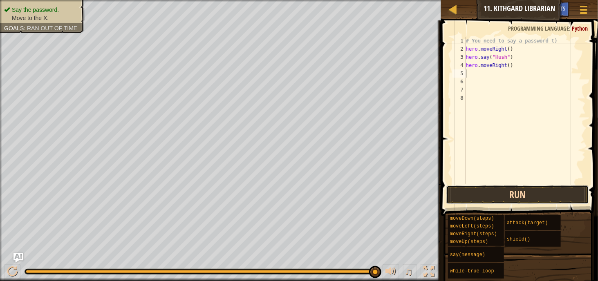
click at [541, 201] on button "Run" at bounding box center [517, 195] width 143 height 19
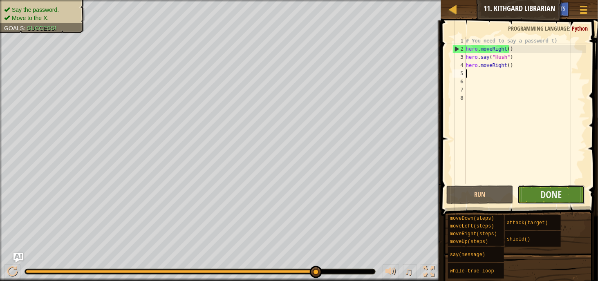
click at [568, 197] on button "Done" at bounding box center [551, 195] width 67 height 19
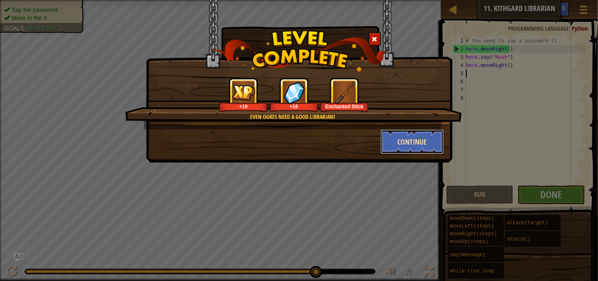
drag, startPoint x: 396, startPoint y: 140, endPoint x: 401, endPoint y: 150, distance: 10.4
click at [401, 150] on button "Continue" at bounding box center [412, 142] width 63 height 25
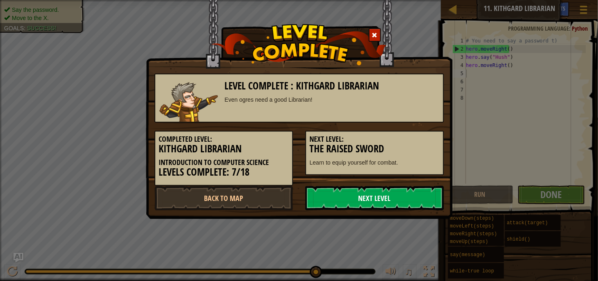
click at [391, 207] on link "Next Level" at bounding box center [374, 198] width 139 height 25
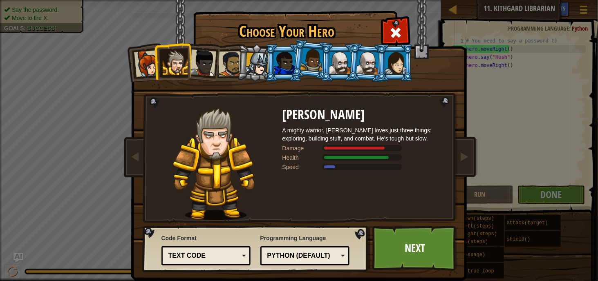
click at [390, 65] on div at bounding box center [395, 63] width 21 height 22
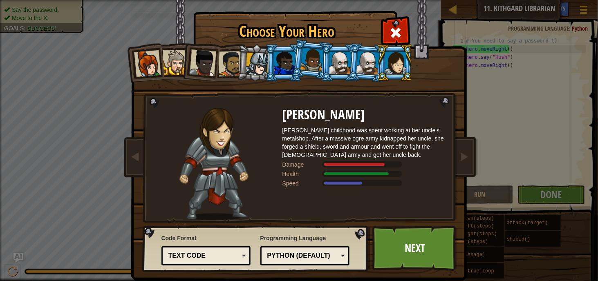
click at [361, 64] on div at bounding box center [367, 62] width 23 height 23
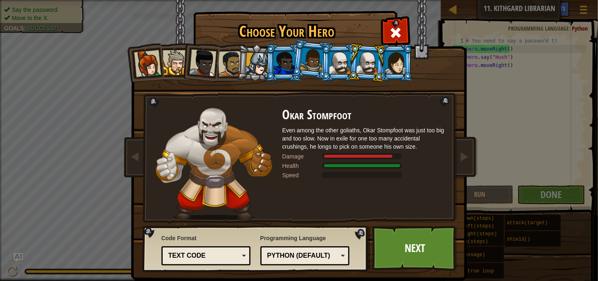
click at [339, 63] on div at bounding box center [339, 63] width 21 height 22
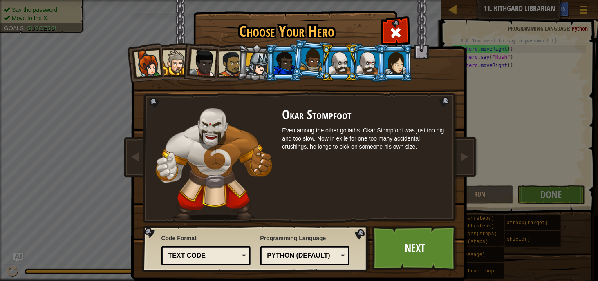
click at [329, 62] on div at bounding box center [339, 63] width 21 height 22
click at [311, 62] on div at bounding box center [311, 60] width 23 height 24
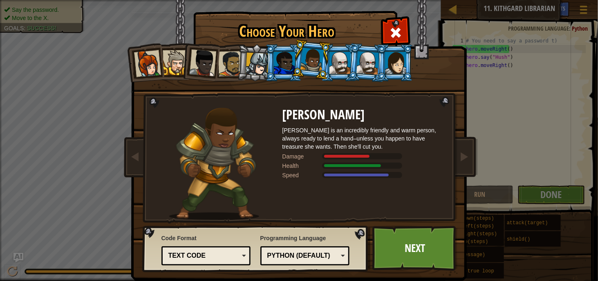
click at [265, 62] on li at bounding box center [283, 62] width 37 height 37
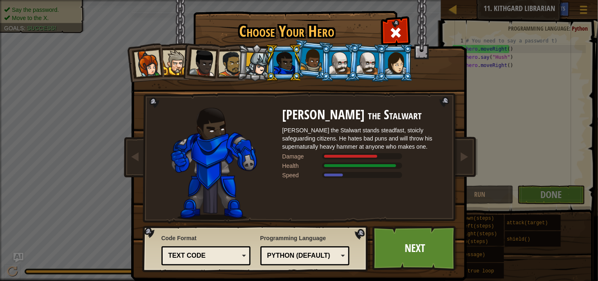
click at [255, 60] on div at bounding box center [257, 64] width 23 height 23
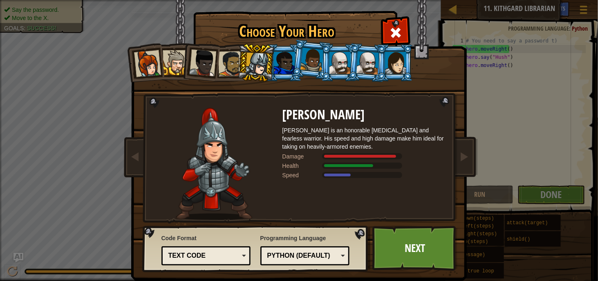
click at [219, 51] on li at bounding box center [228, 63] width 38 height 38
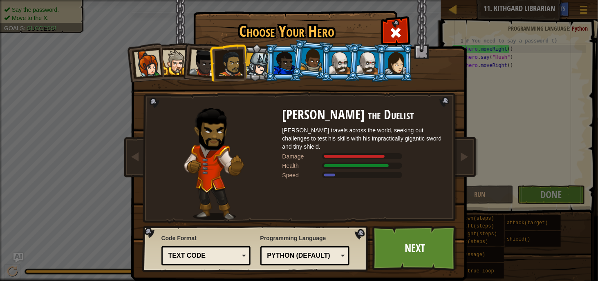
click at [213, 53] on li at bounding box center [228, 63] width 38 height 38
click at [199, 53] on div at bounding box center [202, 62] width 27 height 27
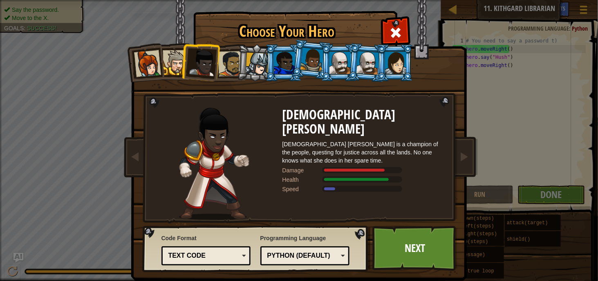
click at [159, 60] on li at bounding box center [145, 63] width 40 height 40
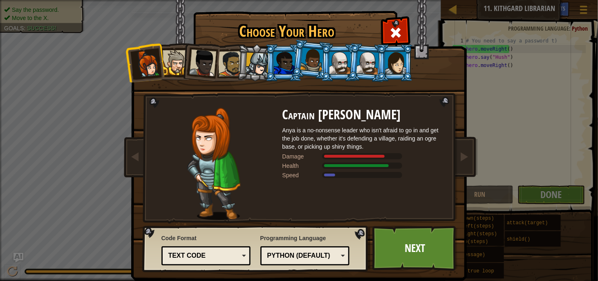
click at [169, 58] on div at bounding box center [175, 62] width 25 height 25
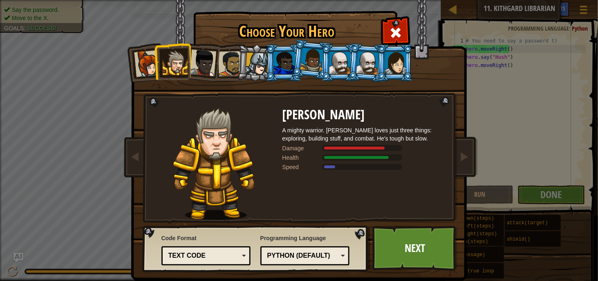
click at [170, 58] on div at bounding box center [175, 62] width 25 height 25
click at [257, 65] on div at bounding box center [257, 64] width 23 height 23
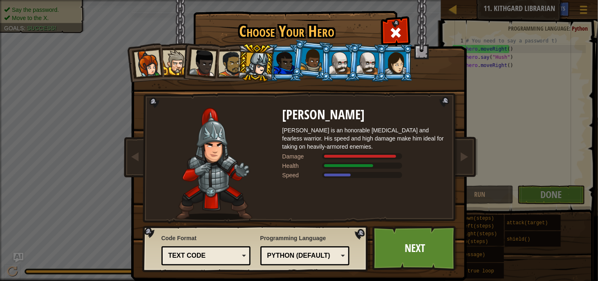
click at [181, 58] on li at bounding box center [200, 61] width 40 height 40
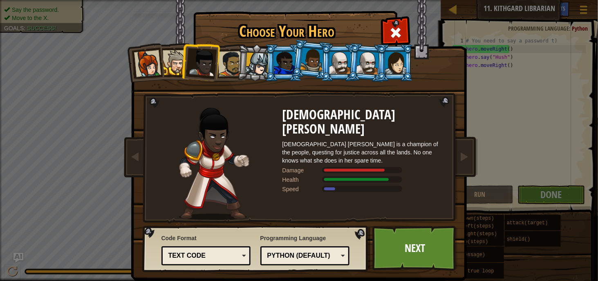
drag, startPoint x: 181, startPoint y: 58, endPoint x: 164, endPoint y: 59, distance: 17.7
click at [178, 44] on ol at bounding box center [299, 44] width 337 height 0
click at [164, 59] on div at bounding box center [175, 62] width 25 height 25
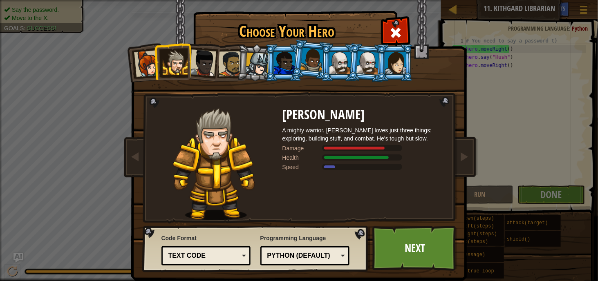
click at [254, 56] on div at bounding box center [257, 64] width 23 height 23
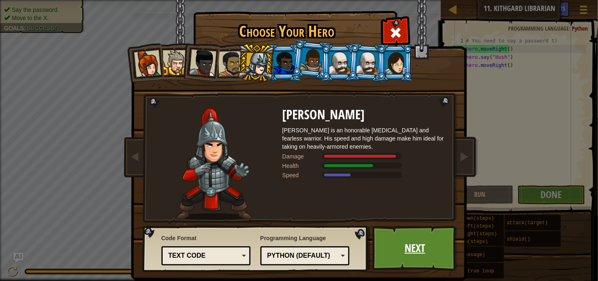
click at [423, 253] on link "Next" at bounding box center [414, 248] width 85 height 45
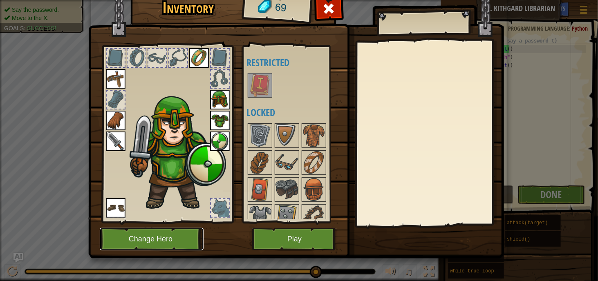
click at [165, 237] on button "Change Hero" at bounding box center [152, 239] width 104 height 22
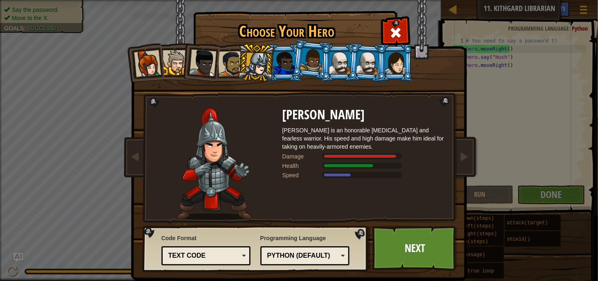
click at [173, 61] on div at bounding box center [175, 62] width 25 height 25
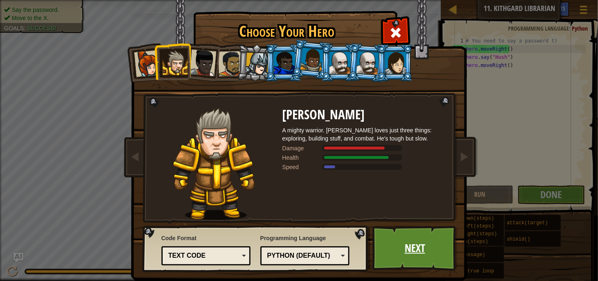
click at [412, 240] on link "Next" at bounding box center [414, 248] width 85 height 45
